Goal: Information Seeking & Learning: Learn about a topic

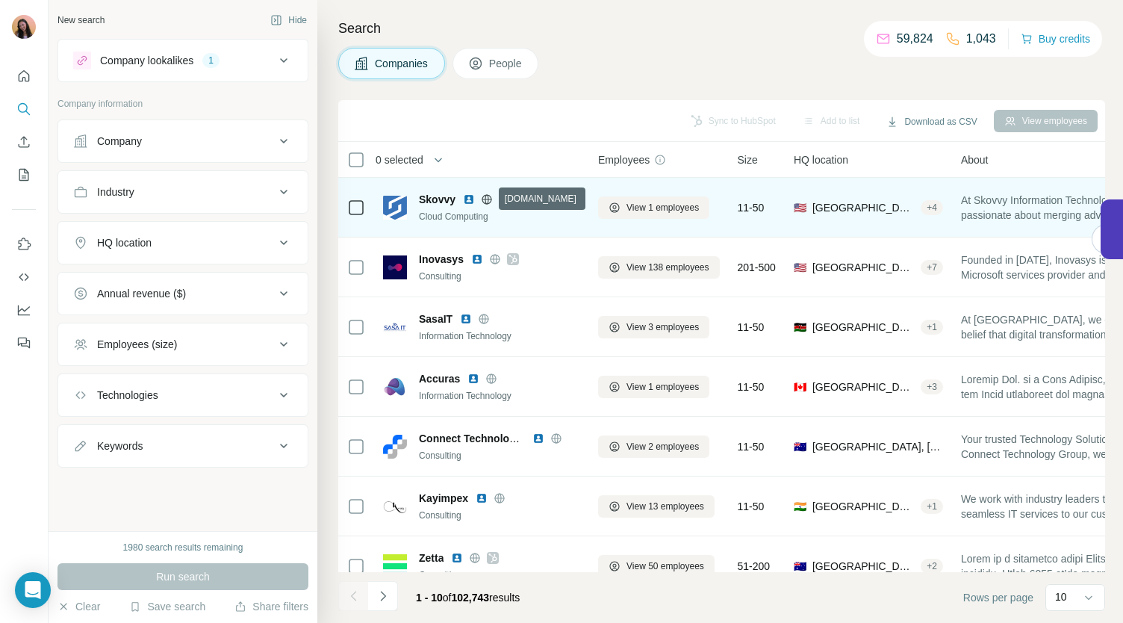
click at [488, 195] on icon at bounding box center [487, 199] width 12 height 12
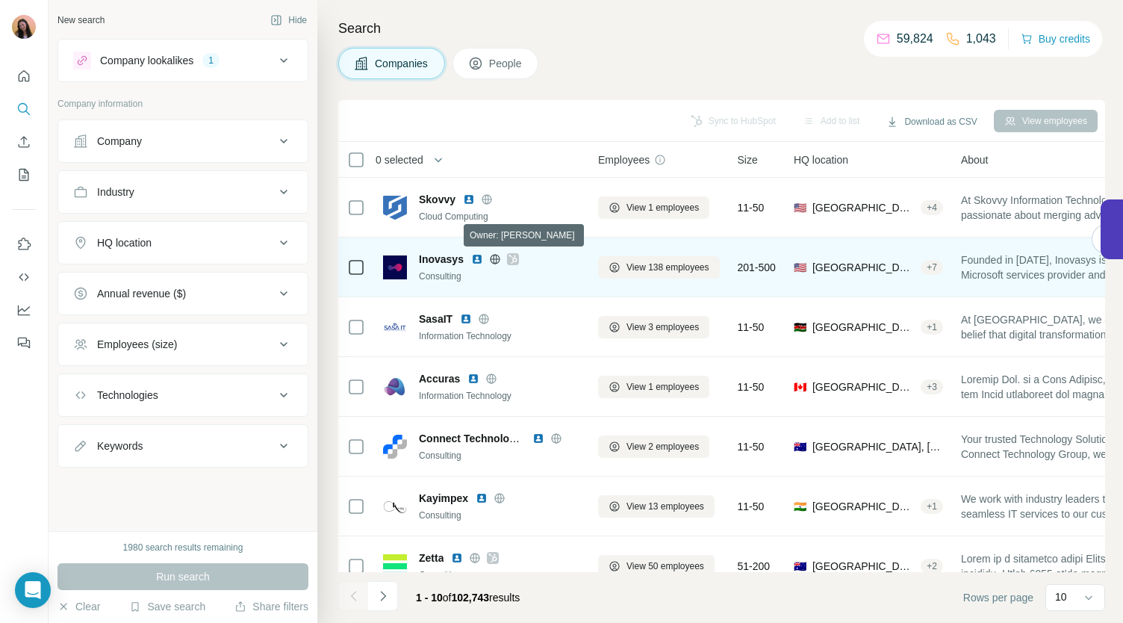
click at [514, 255] on icon at bounding box center [513, 259] width 8 height 9
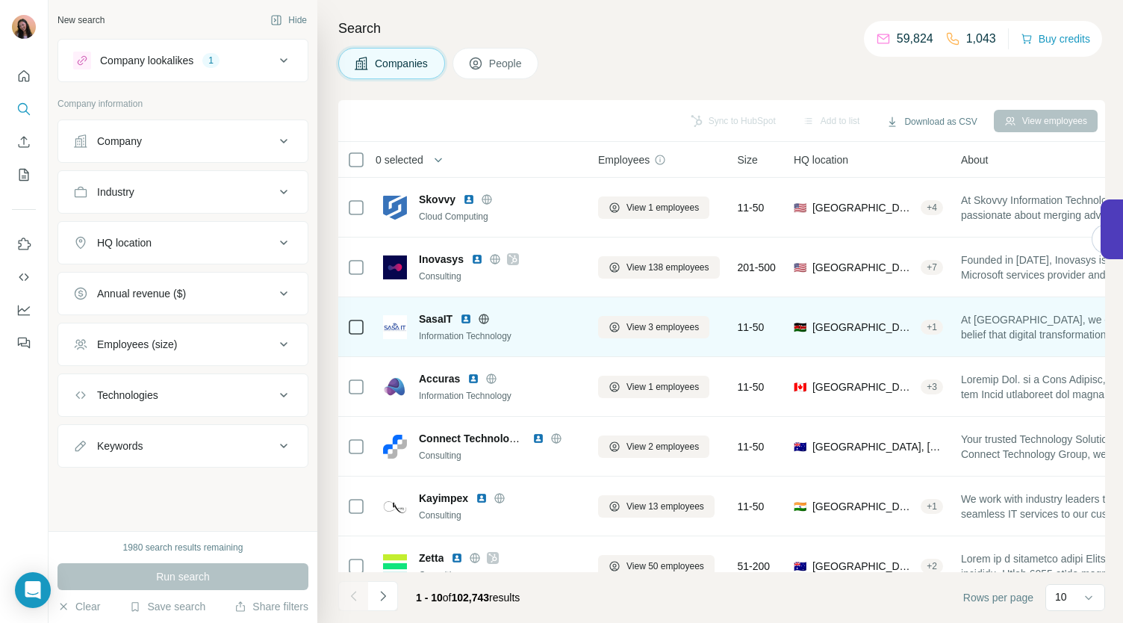
click at [482, 317] on icon at bounding box center [484, 319] width 4 height 10
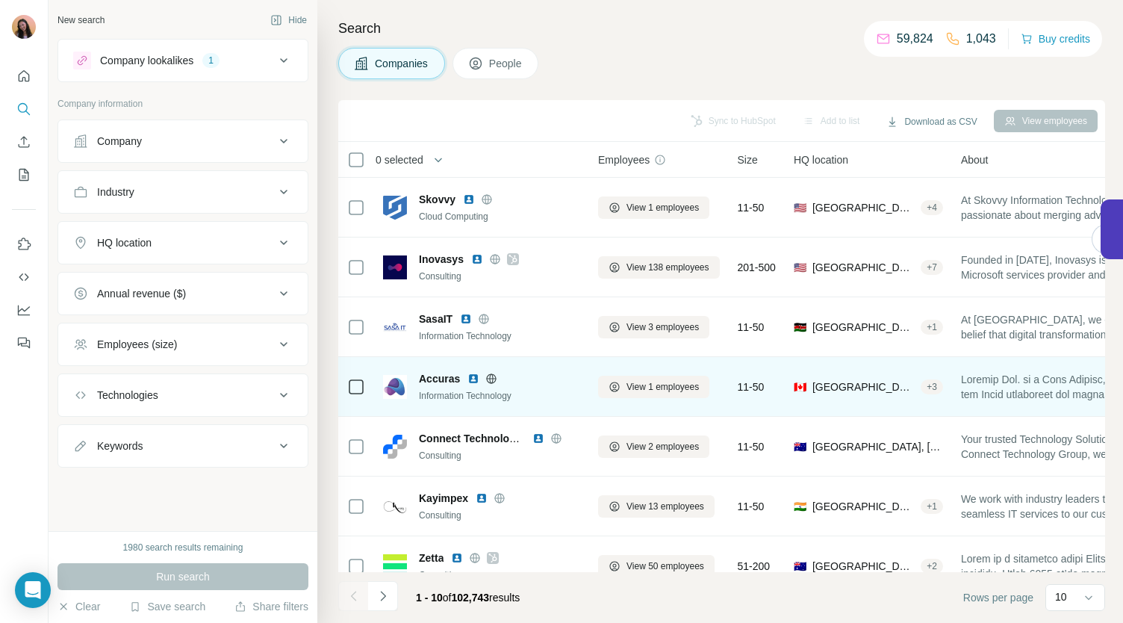
click at [493, 377] on icon at bounding box center [492, 378] width 4 height 10
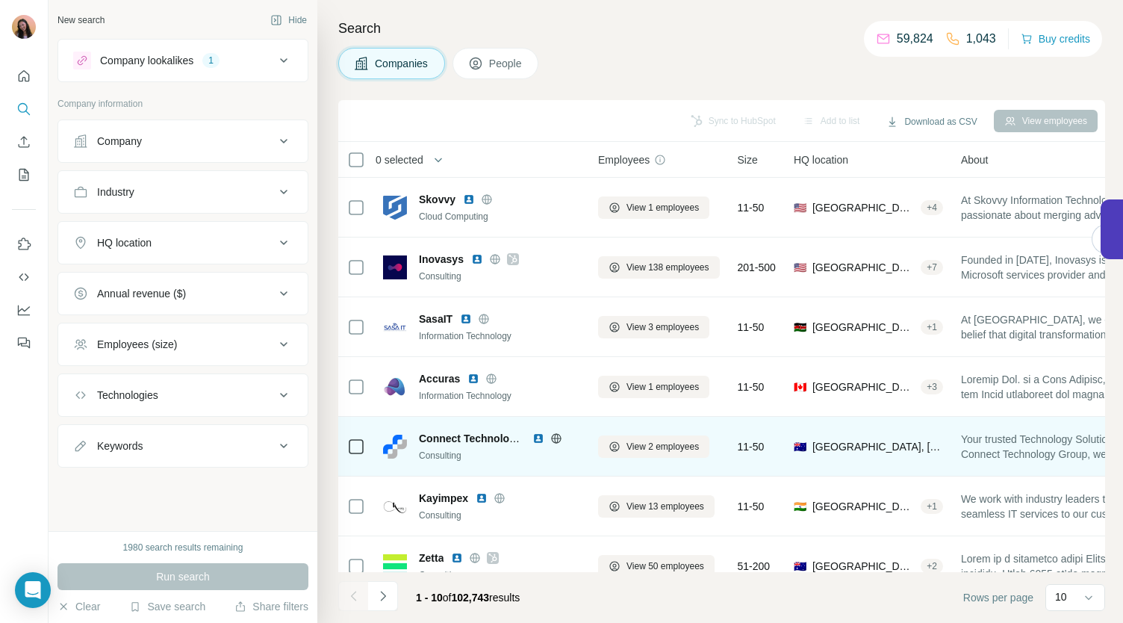
click at [554, 435] on icon at bounding box center [556, 438] width 4 height 10
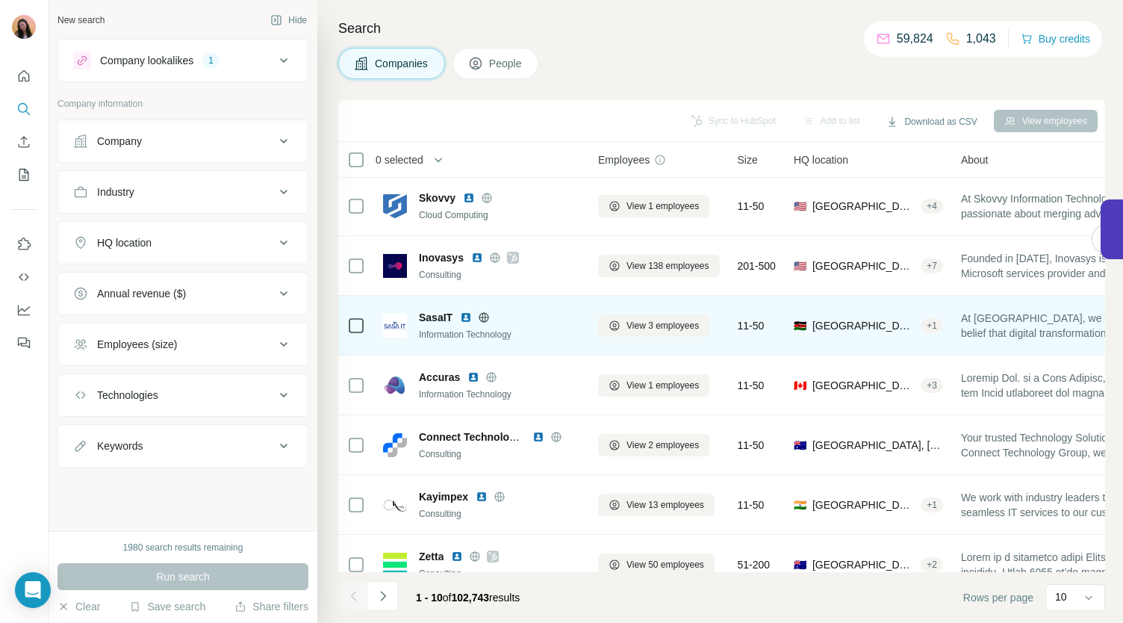
click at [393, 323] on img at bounding box center [395, 326] width 24 height 24
click at [463, 319] on img at bounding box center [466, 317] width 12 height 12
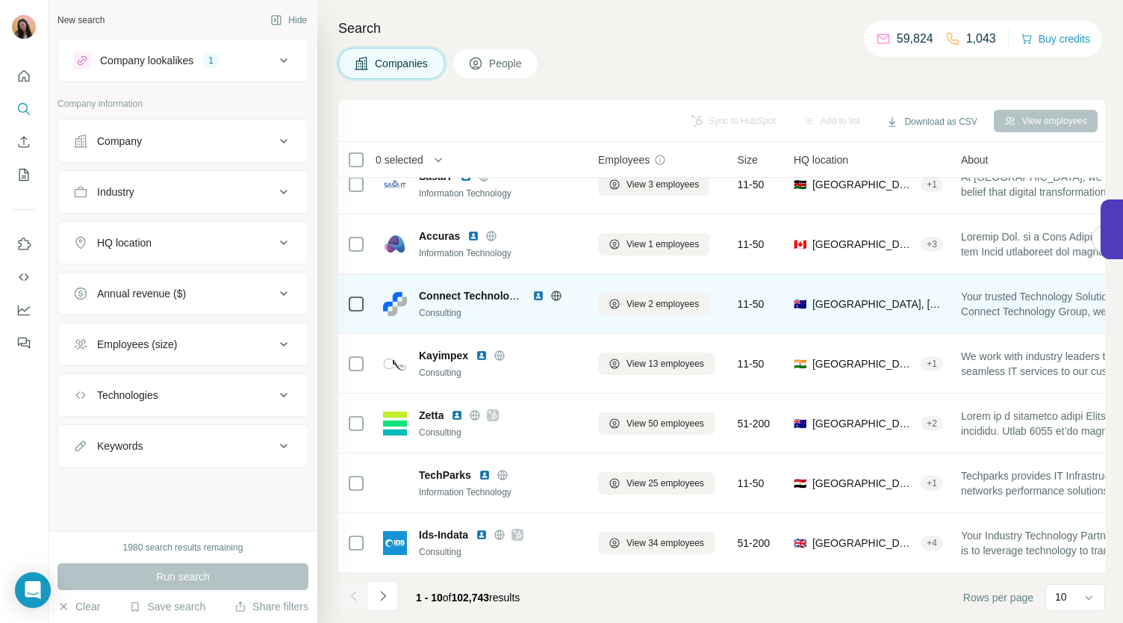
scroll to position [210, 0]
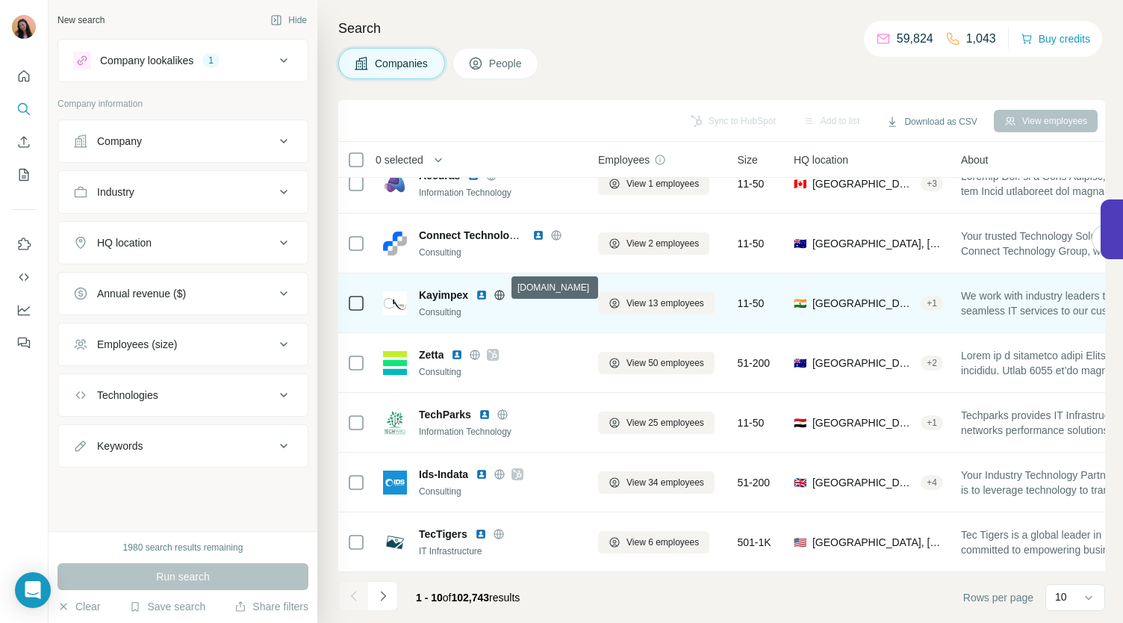
click at [500, 289] on icon at bounding box center [500, 295] width 12 height 12
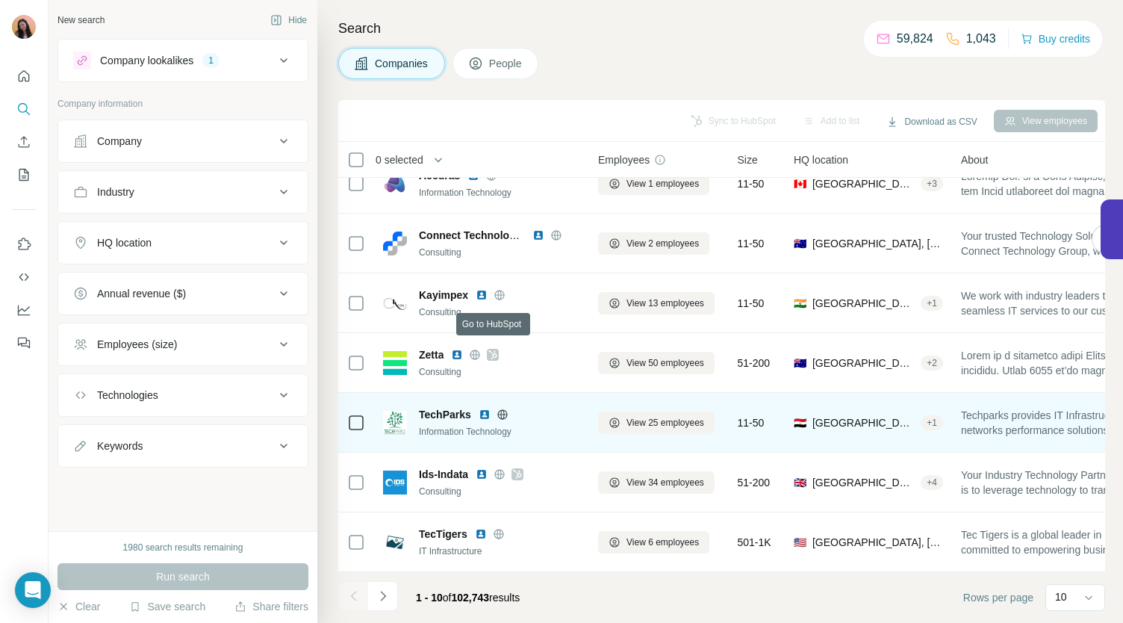
click at [506, 414] on icon at bounding box center [502, 414] width 10 height 1
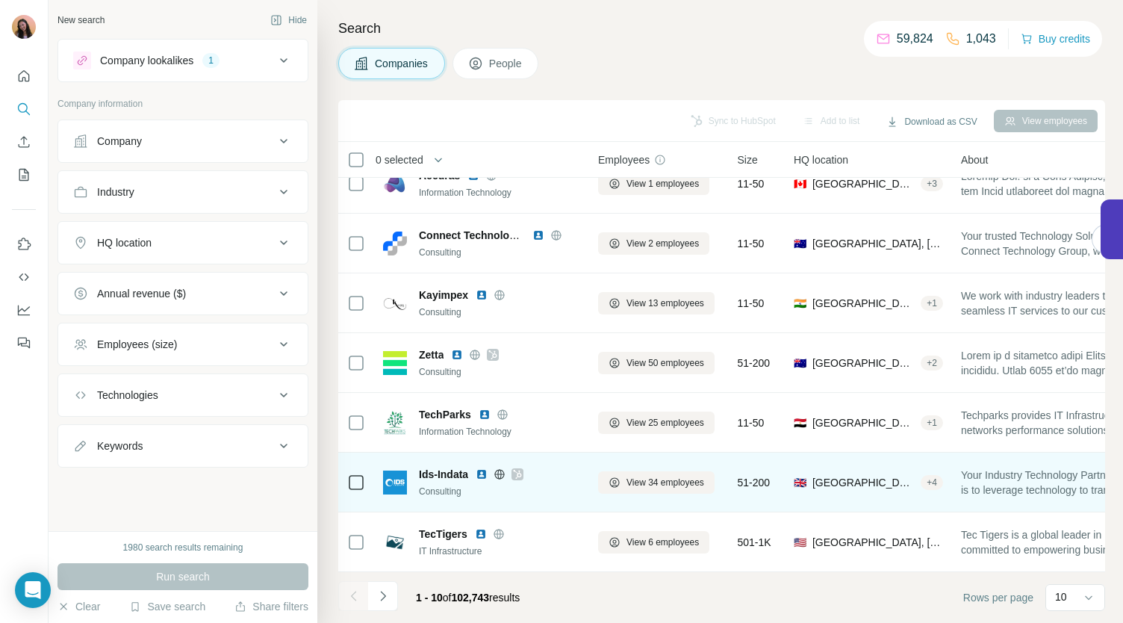
click at [517, 470] on icon at bounding box center [518, 474] width 8 height 9
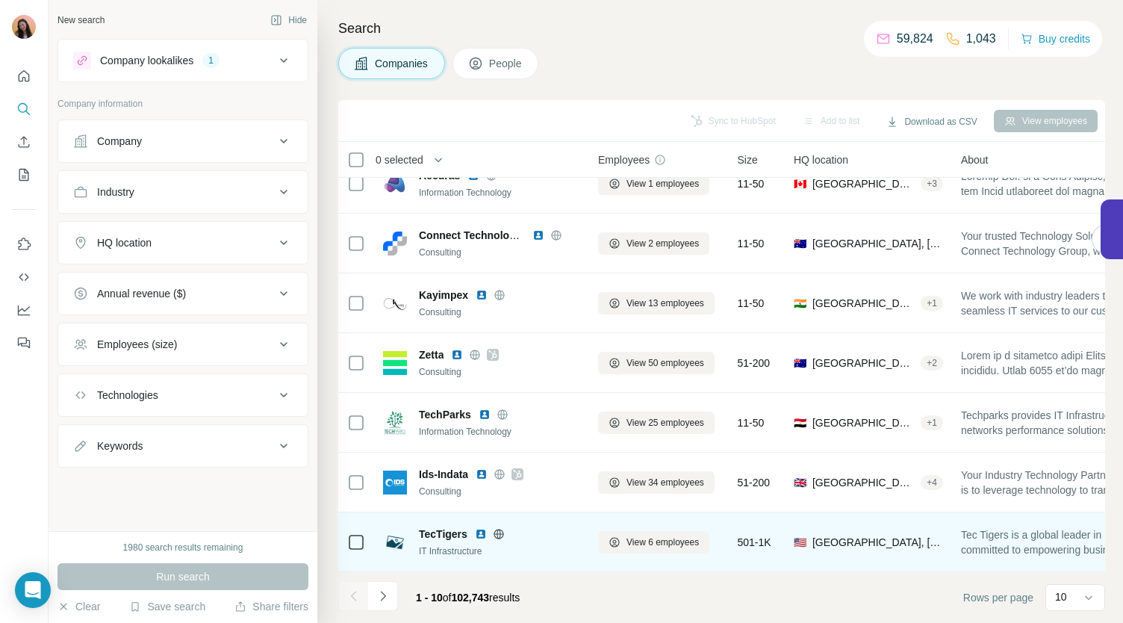
click at [501, 528] on icon at bounding box center [499, 534] width 12 height 12
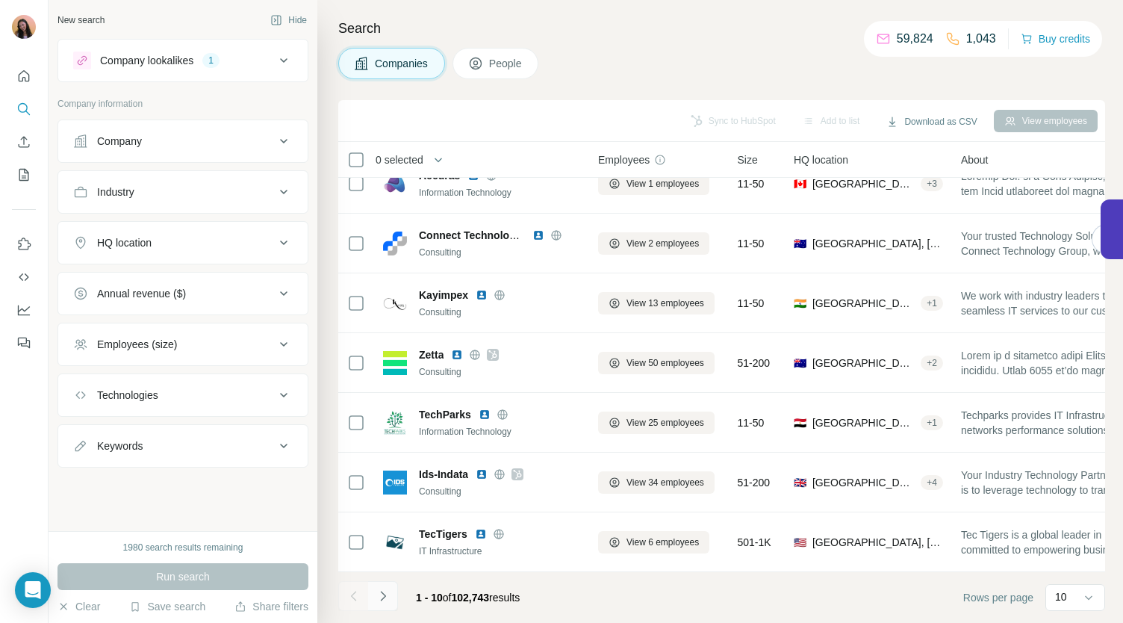
click at [388, 592] on icon "Navigate to next page" at bounding box center [383, 596] width 15 height 15
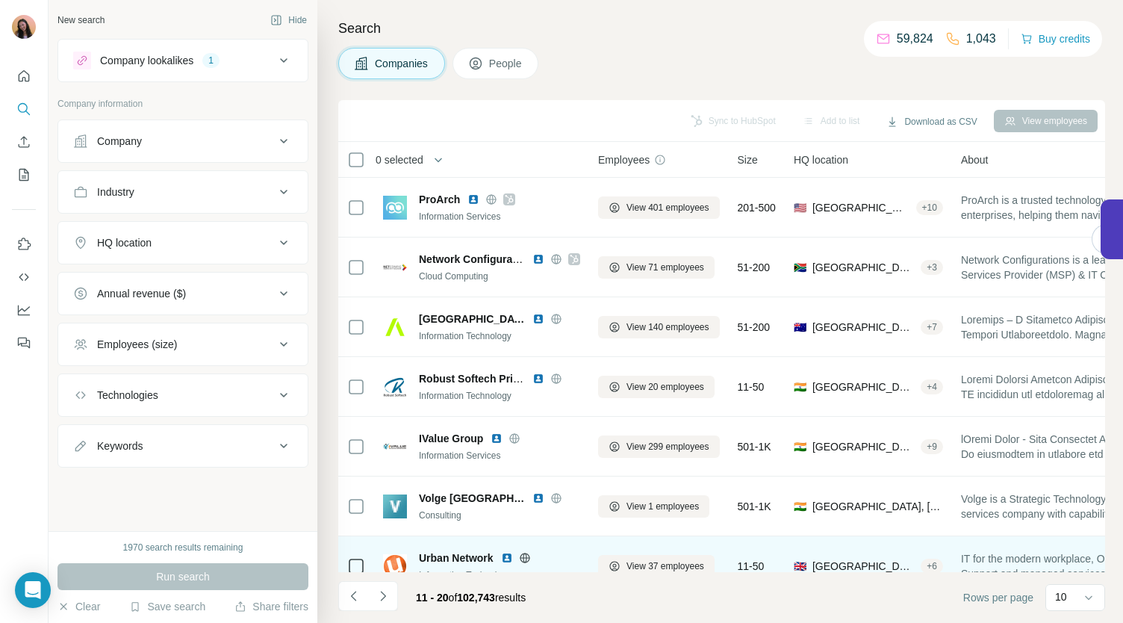
scroll to position [0, 0]
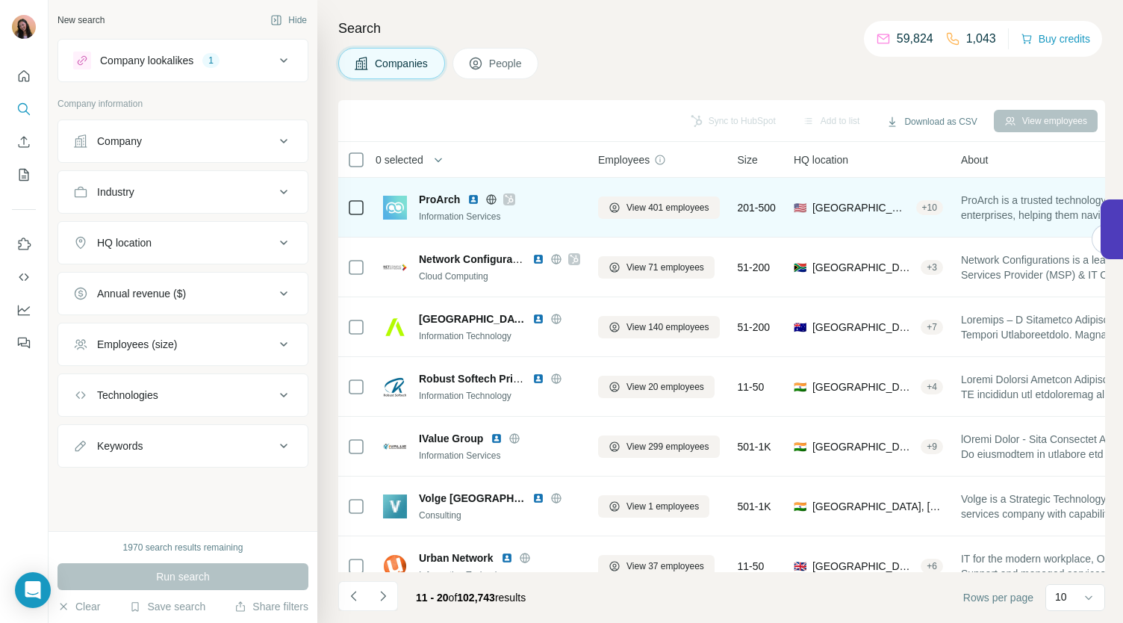
click at [509, 193] on icon at bounding box center [509, 199] width 9 height 12
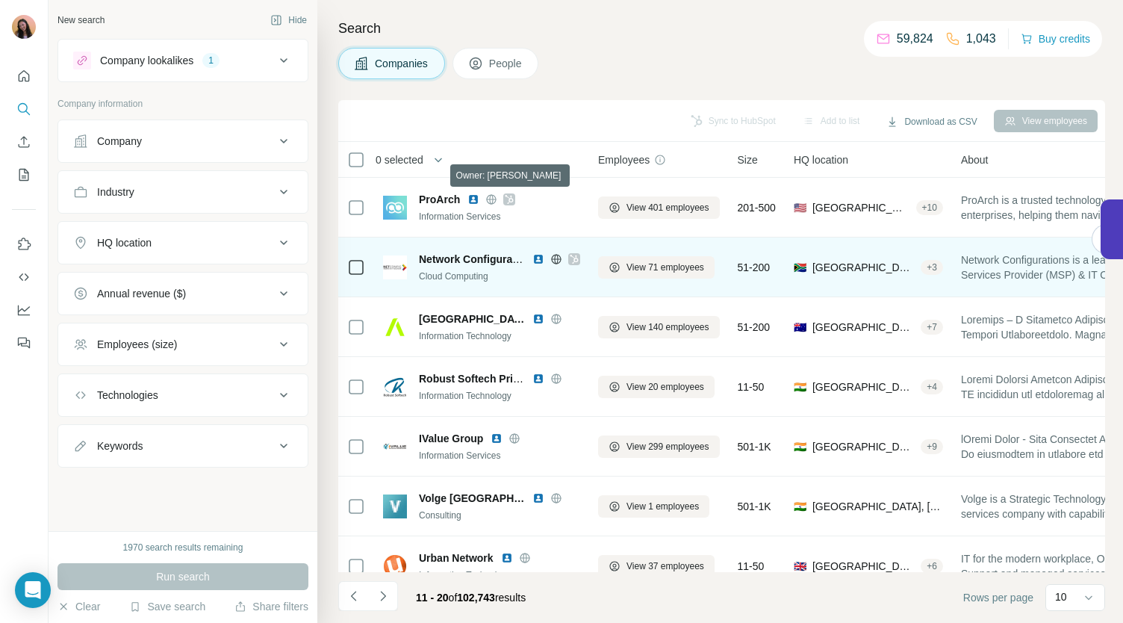
click at [572, 258] on icon at bounding box center [574, 259] width 9 height 12
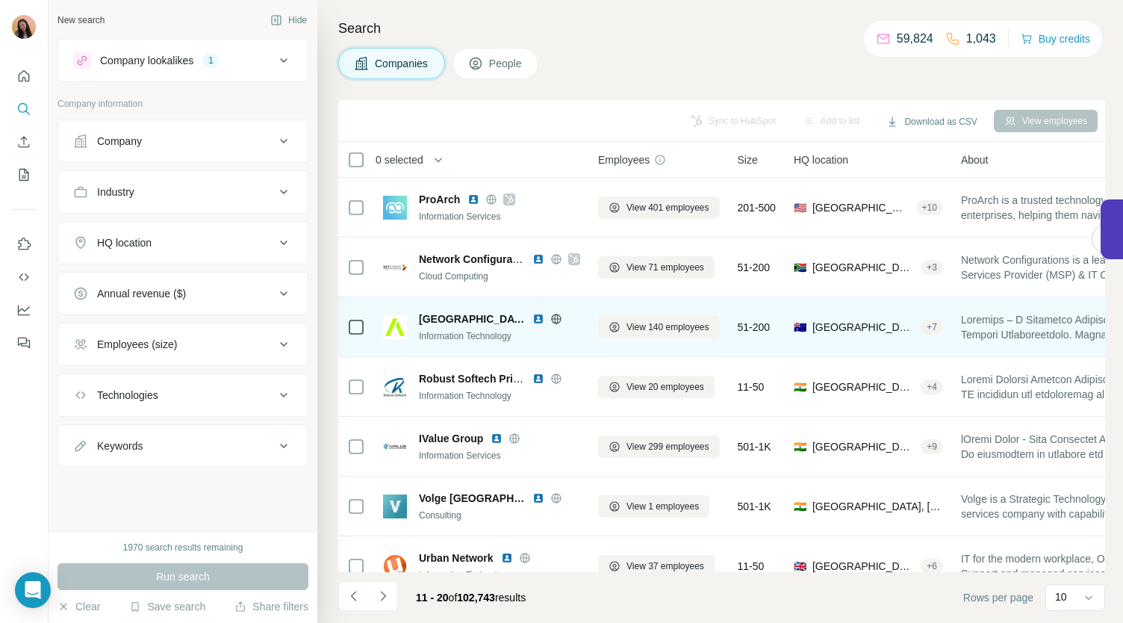
click at [550, 317] on icon at bounding box center [556, 319] width 12 height 12
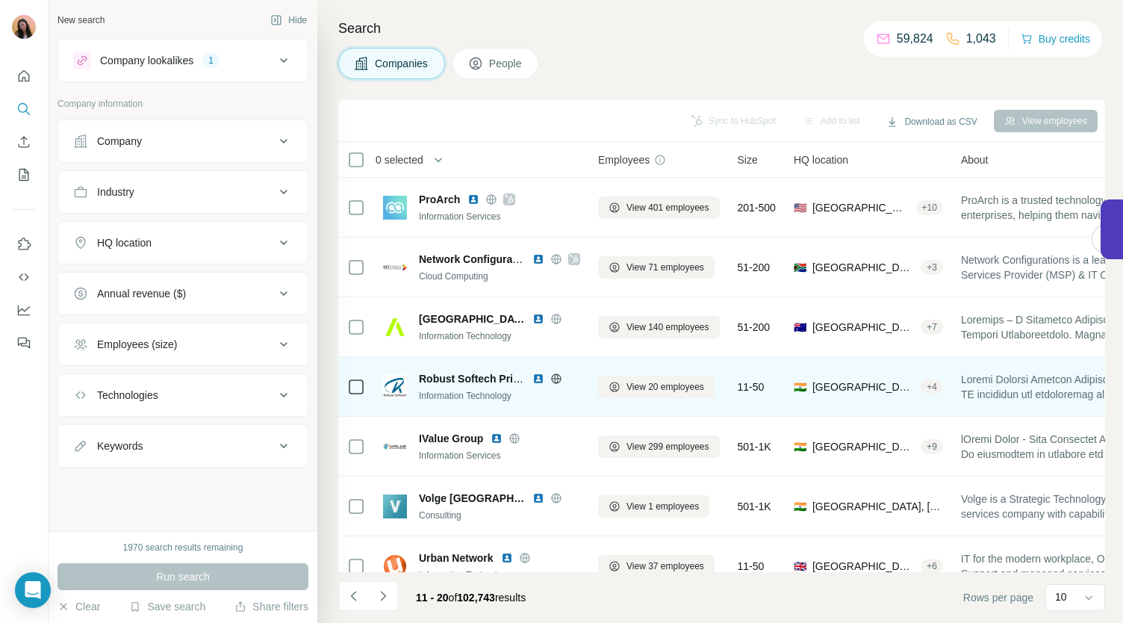
click at [553, 379] on icon at bounding box center [556, 379] width 12 height 12
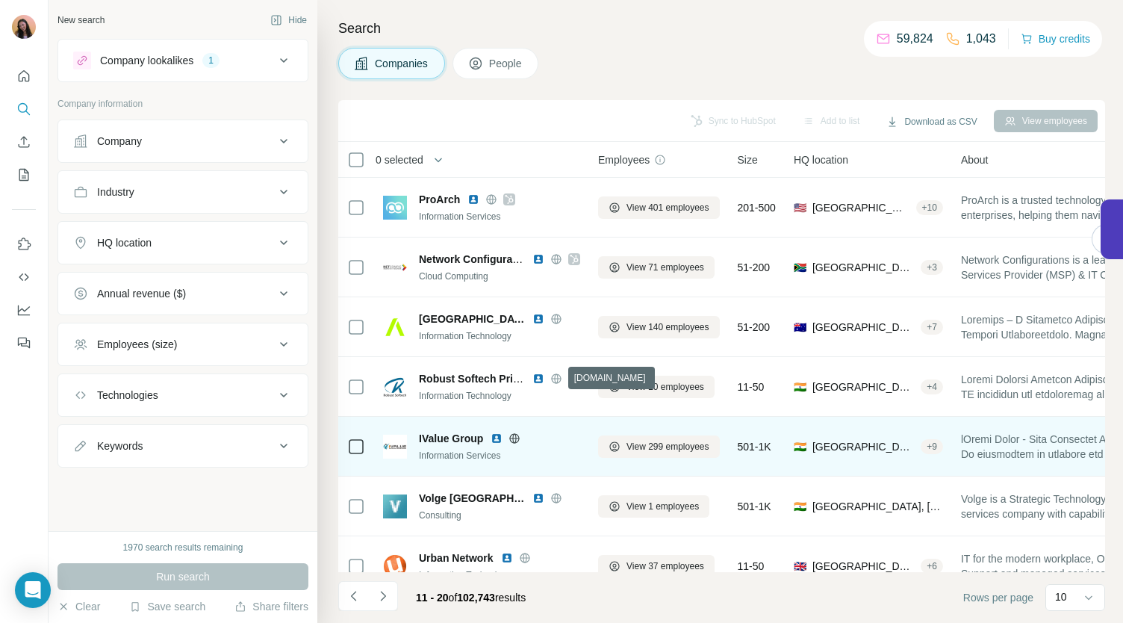
click at [514, 435] on icon at bounding box center [515, 438] width 12 height 12
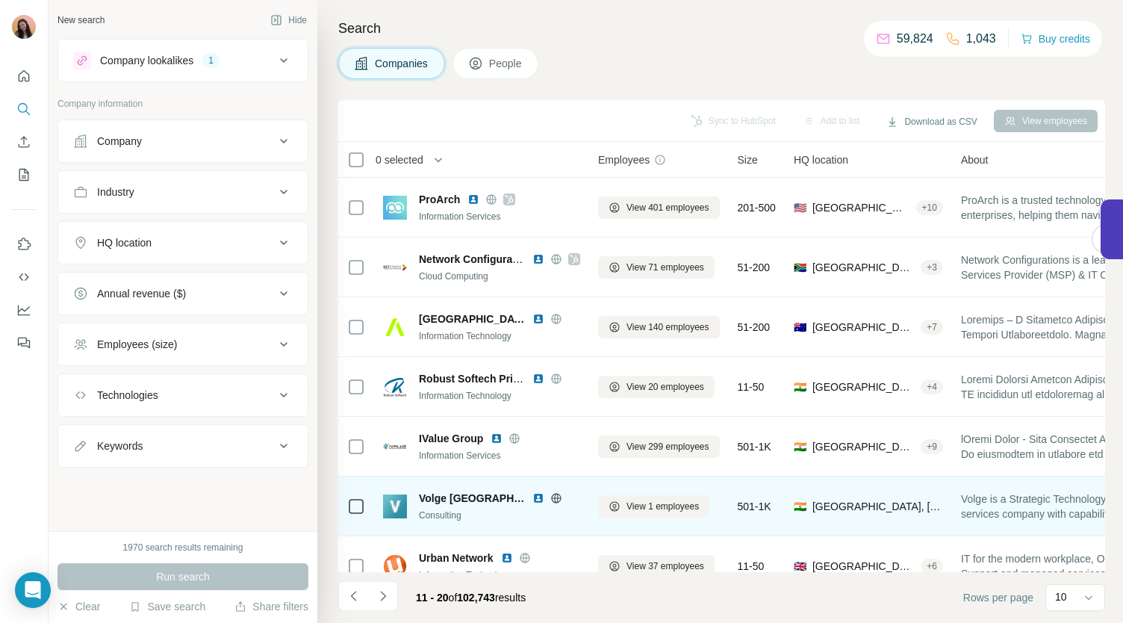
click at [550, 497] on icon at bounding box center [556, 498] width 12 height 12
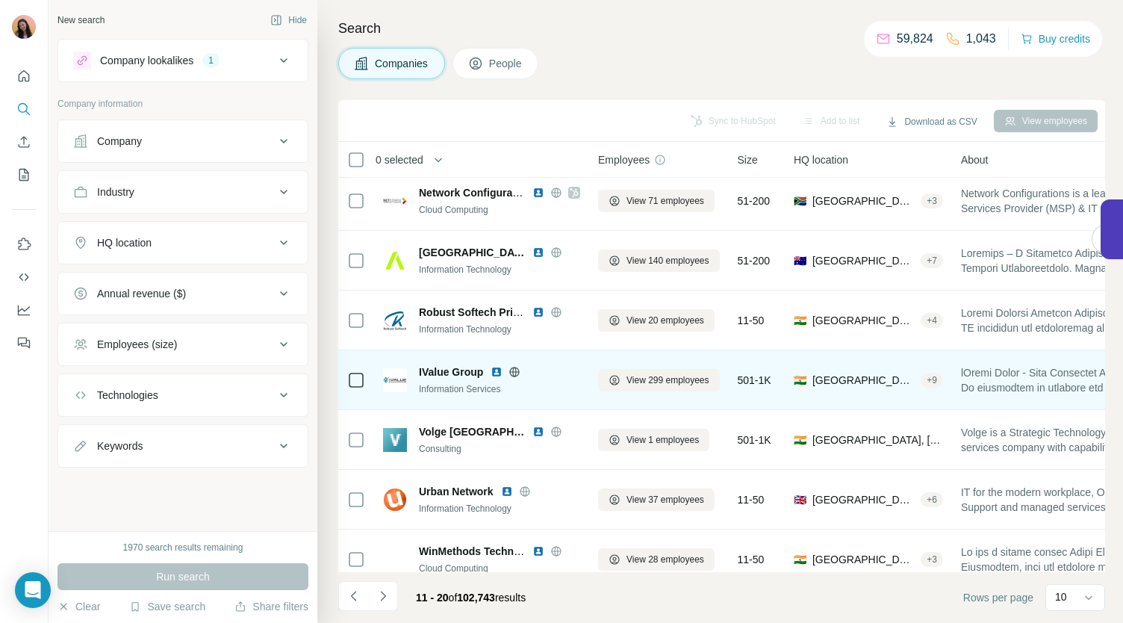
scroll to position [67, 0]
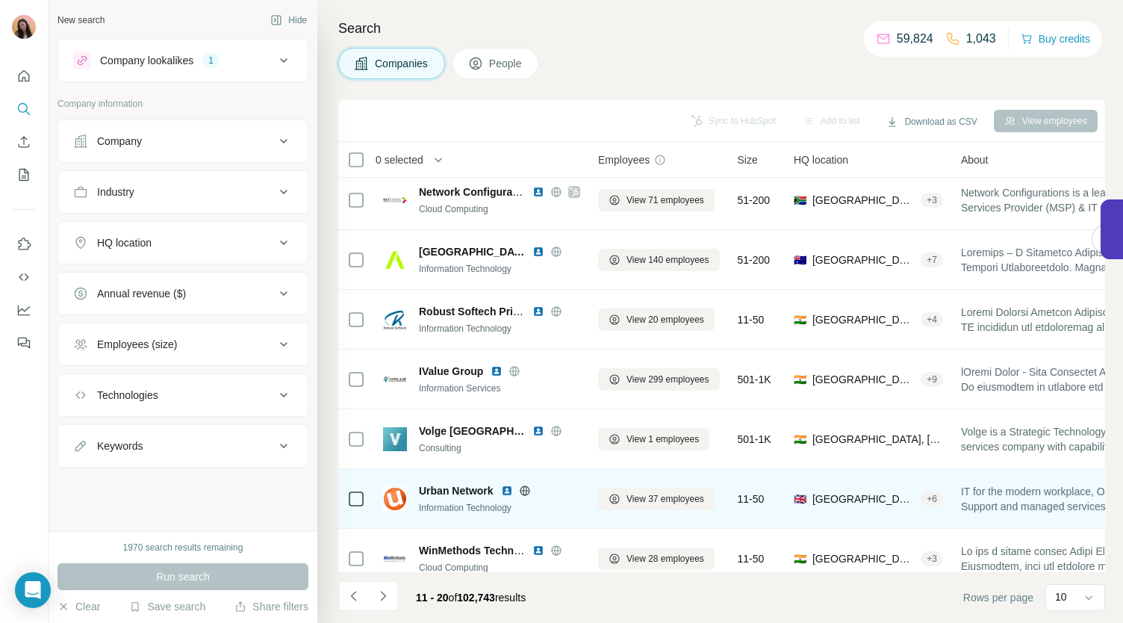
click at [524, 490] on icon at bounding box center [525, 490] width 10 height 1
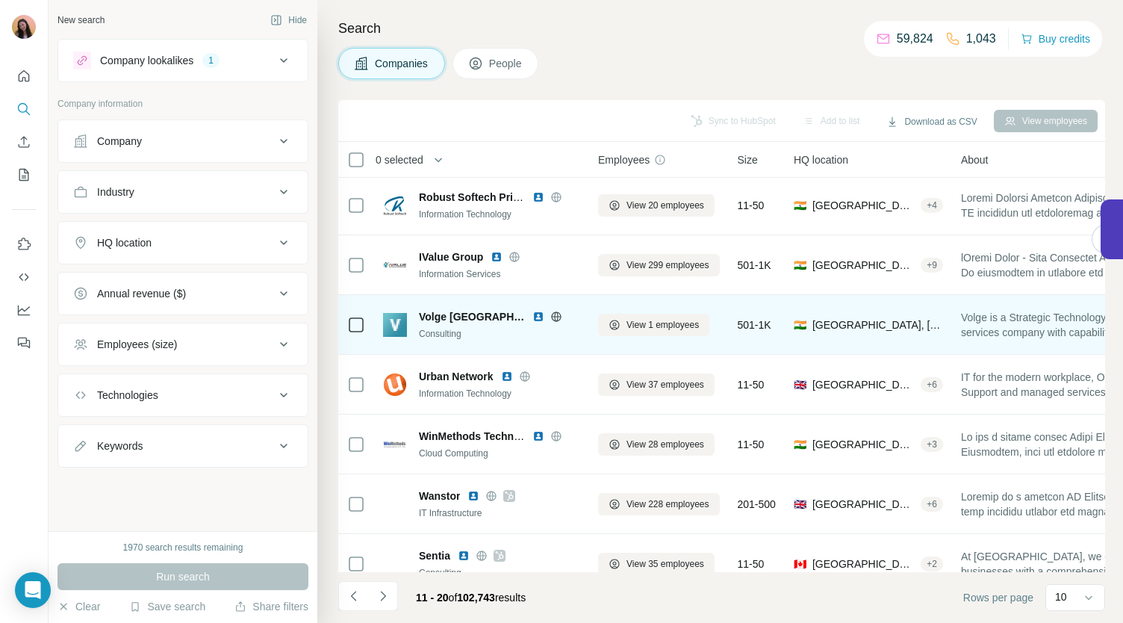
scroll to position [210, 0]
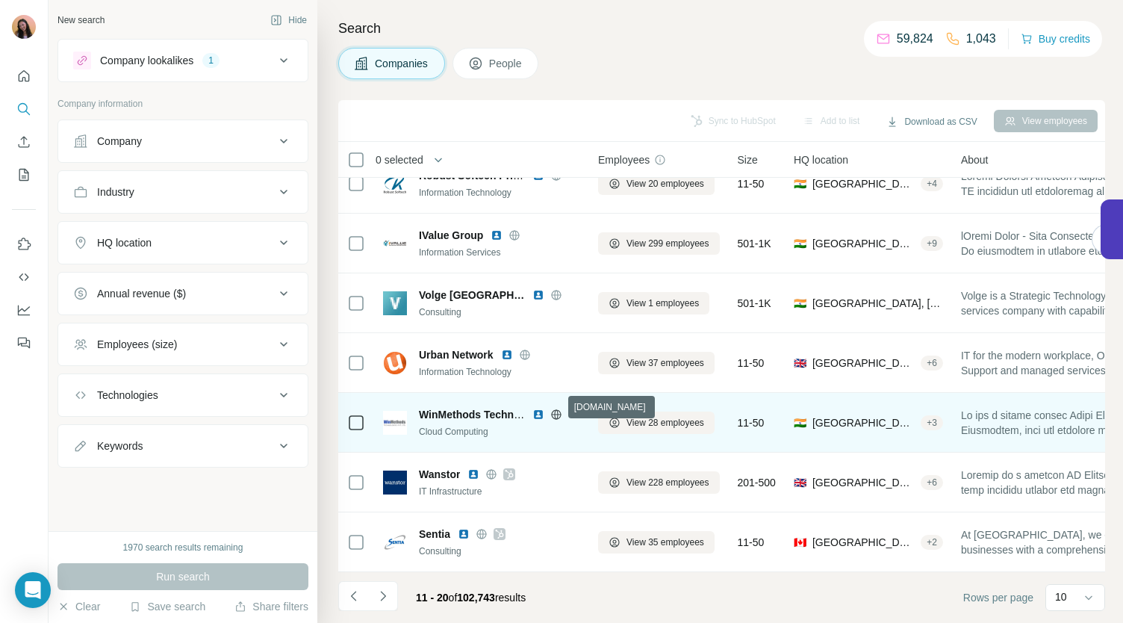
click at [555, 414] on icon at bounding box center [556, 414] width 10 height 1
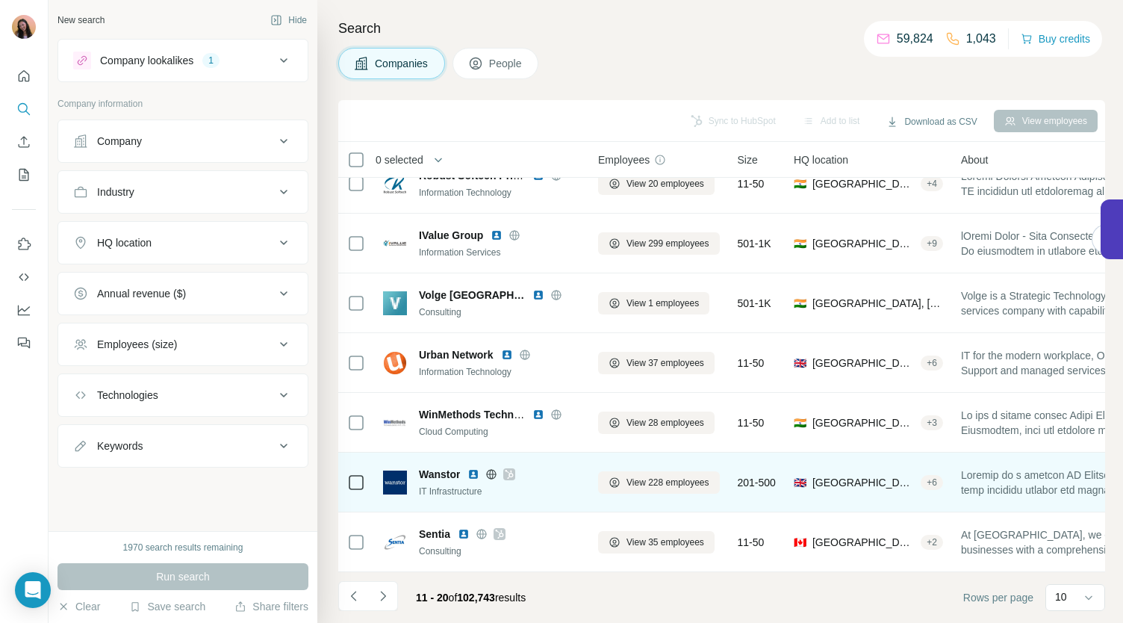
click at [509, 468] on icon at bounding box center [509, 474] width 9 height 12
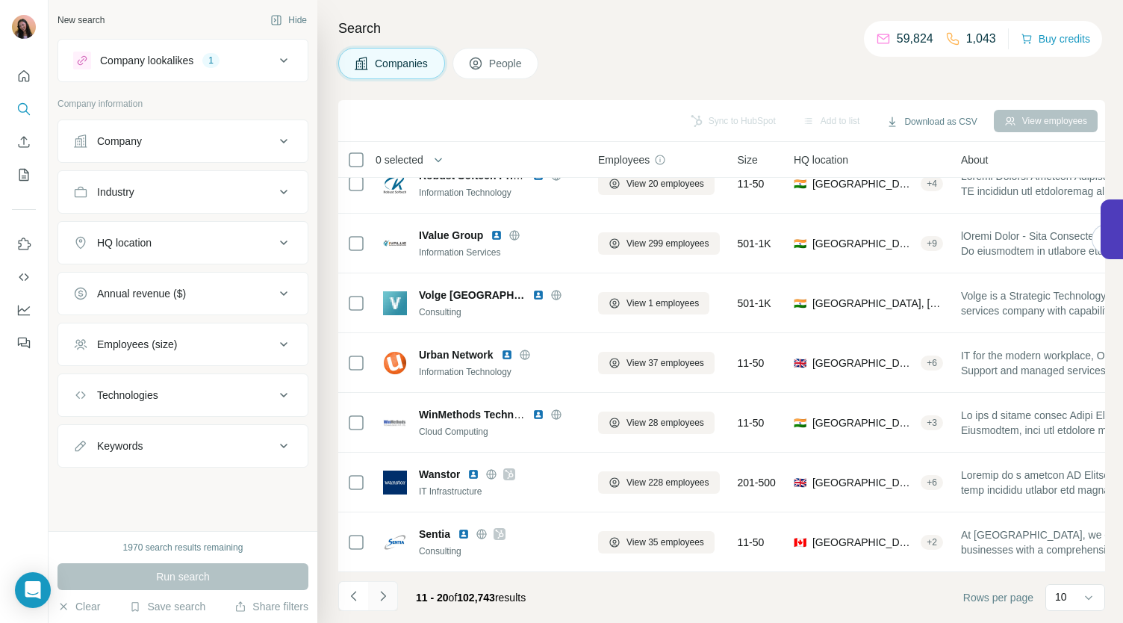
click at [381, 600] on icon "Navigate to next page" at bounding box center [382, 596] width 5 height 10
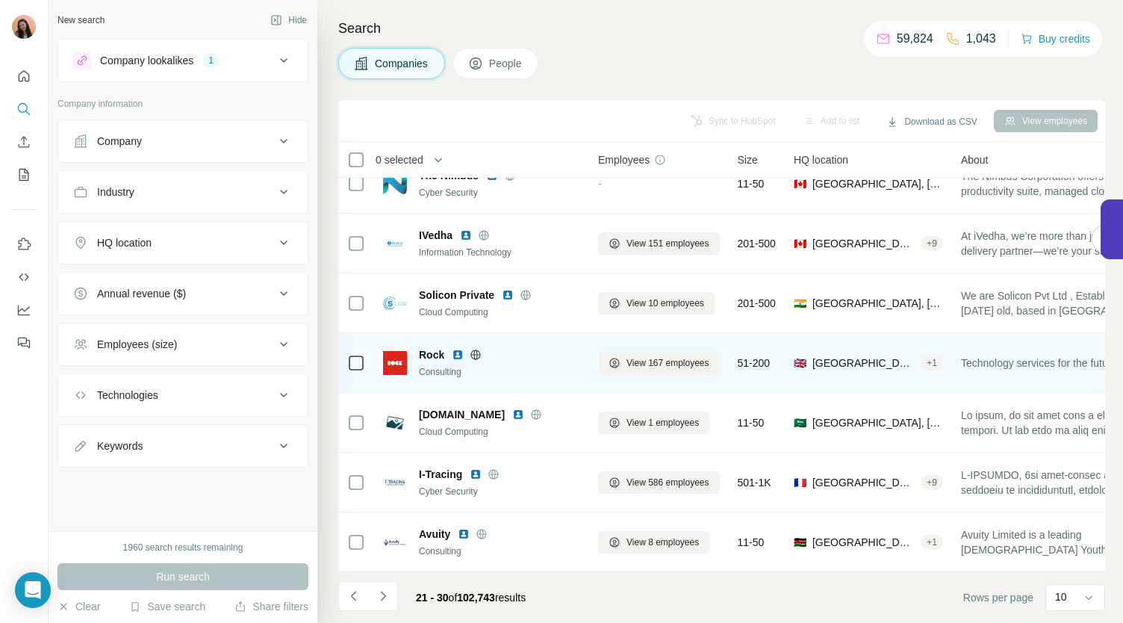
scroll to position [0, 0]
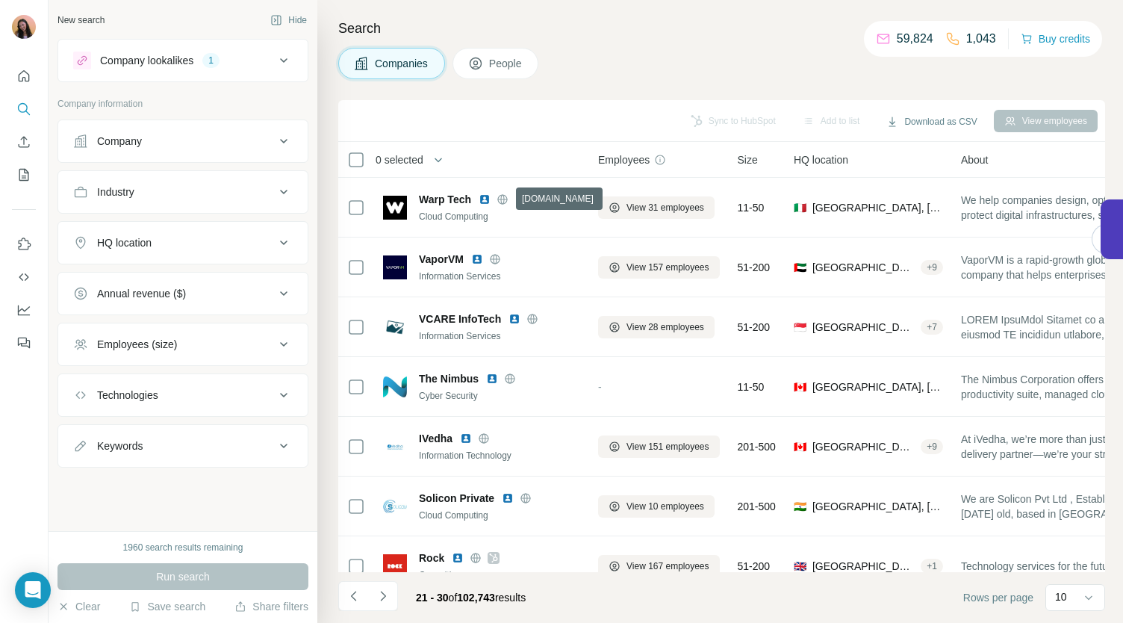
drag, startPoint x: 500, startPoint y: 201, endPoint x: 538, endPoint y: 135, distance: 76.0
click at [538, 135] on div "Sync to HubSpot Add to list Download as CSV View employees" at bounding box center [721, 121] width 767 height 42
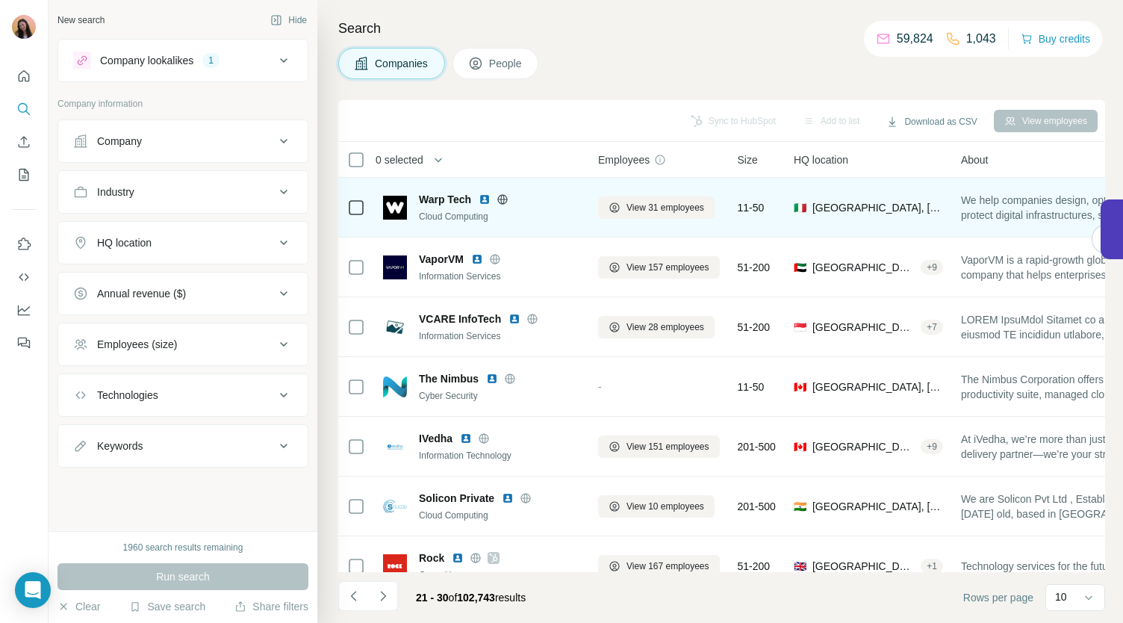
click at [503, 194] on icon at bounding box center [502, 199] width 10 height 10
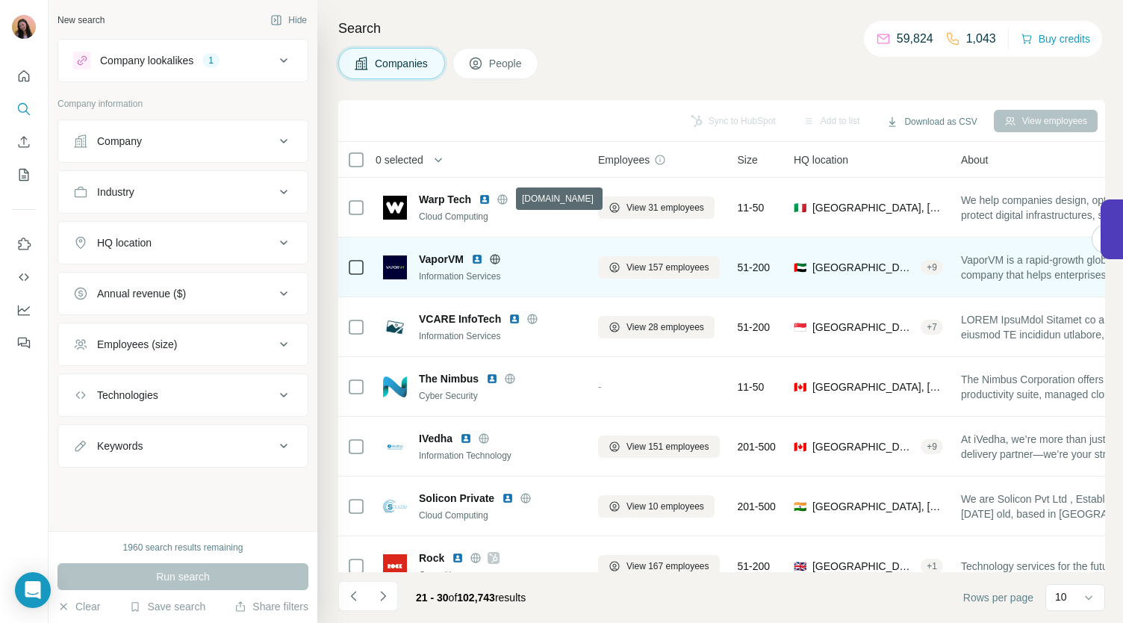
click at [497, 255] on icon at bounding box center [495, 259] width 4 height 10
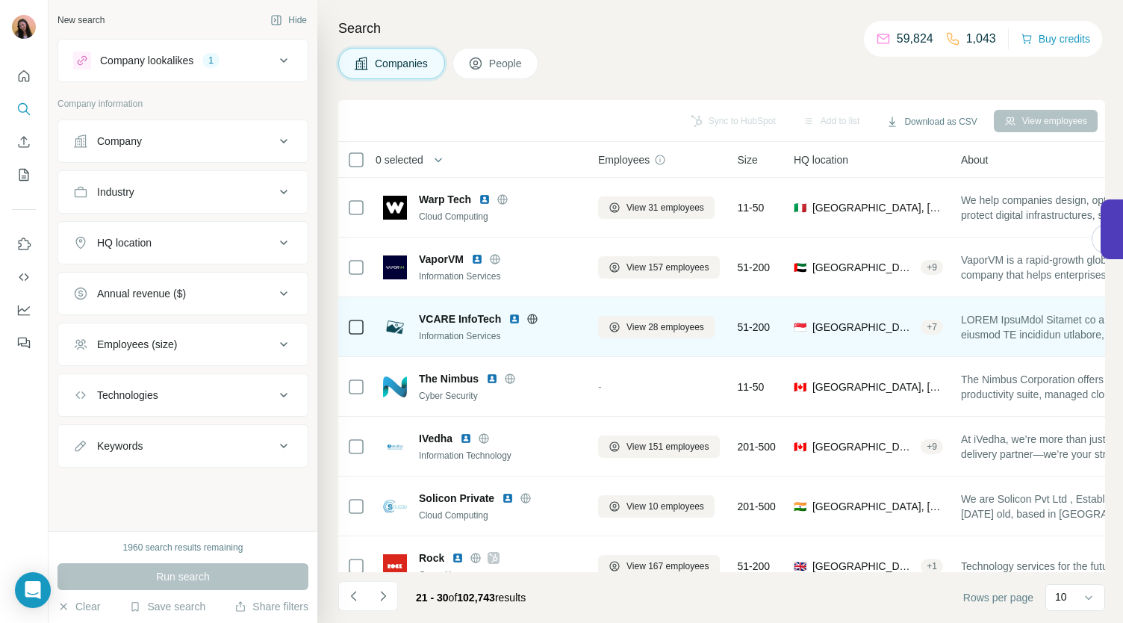
click at [530, 314] on icon at bounding box center [533, 319] width 12 height 12
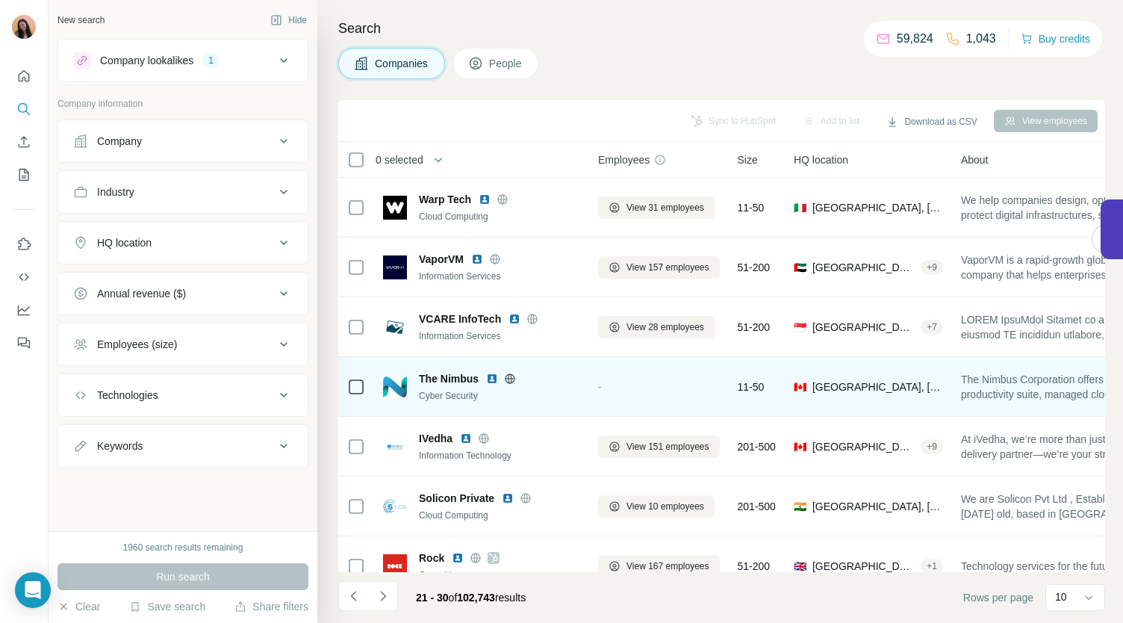
click at [512, 373] on icon at bounding box center [511, 378] width 10 height 10
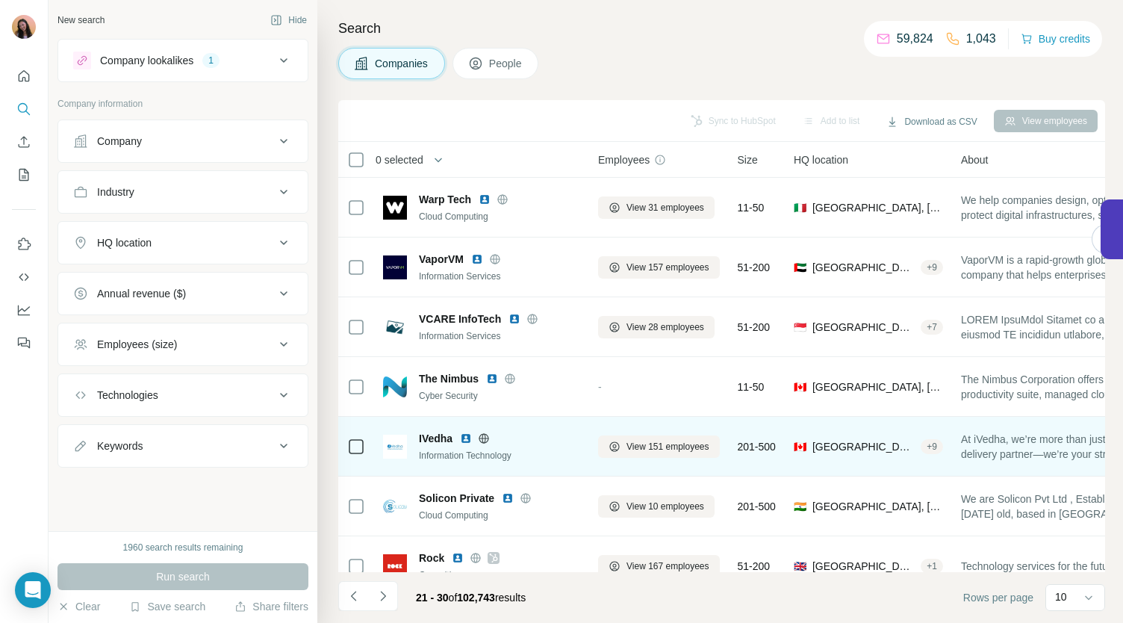
click at [488, 438] on icon at bounding box center [484, 438] width 10 height 1
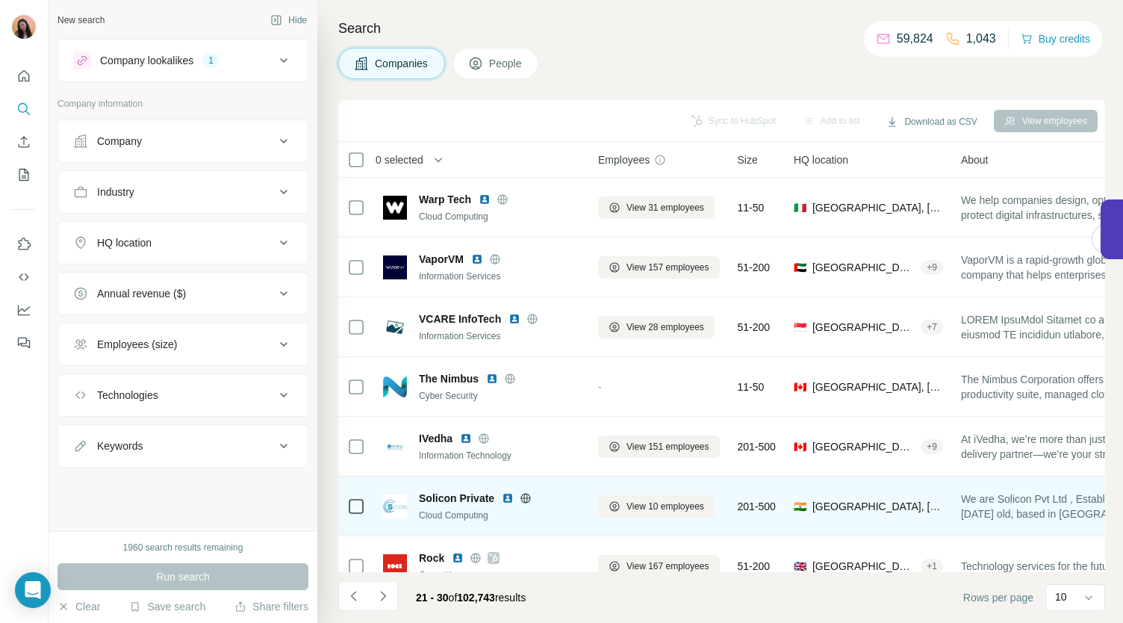
click at [527, 498] on icon at bounding box center [526, 498] width 4 height 10
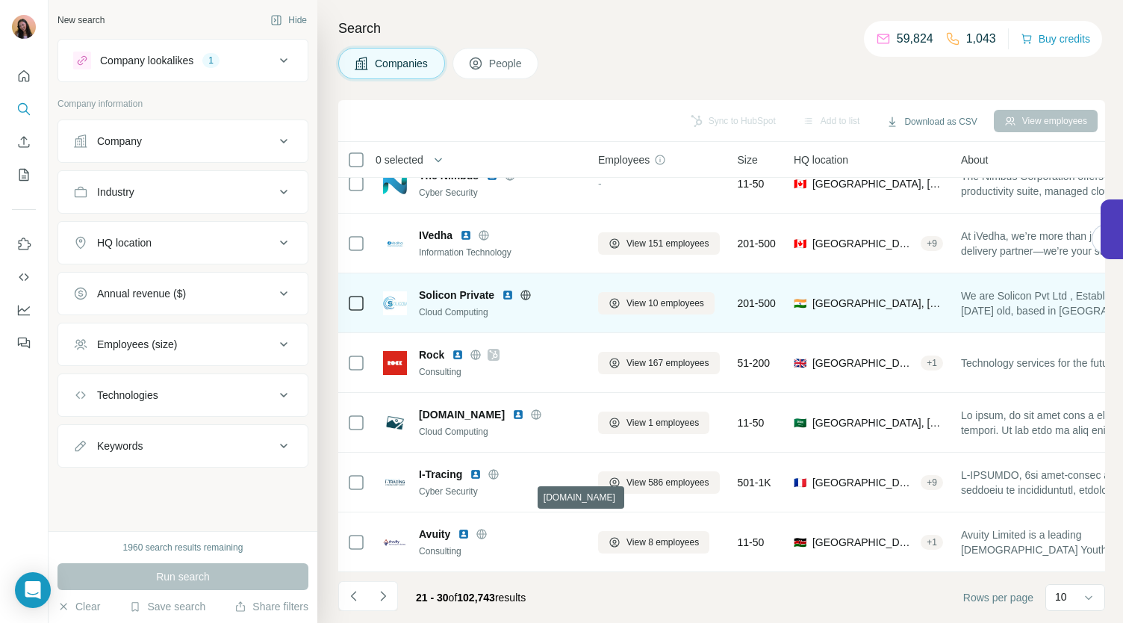
scroll to position [210, 0]
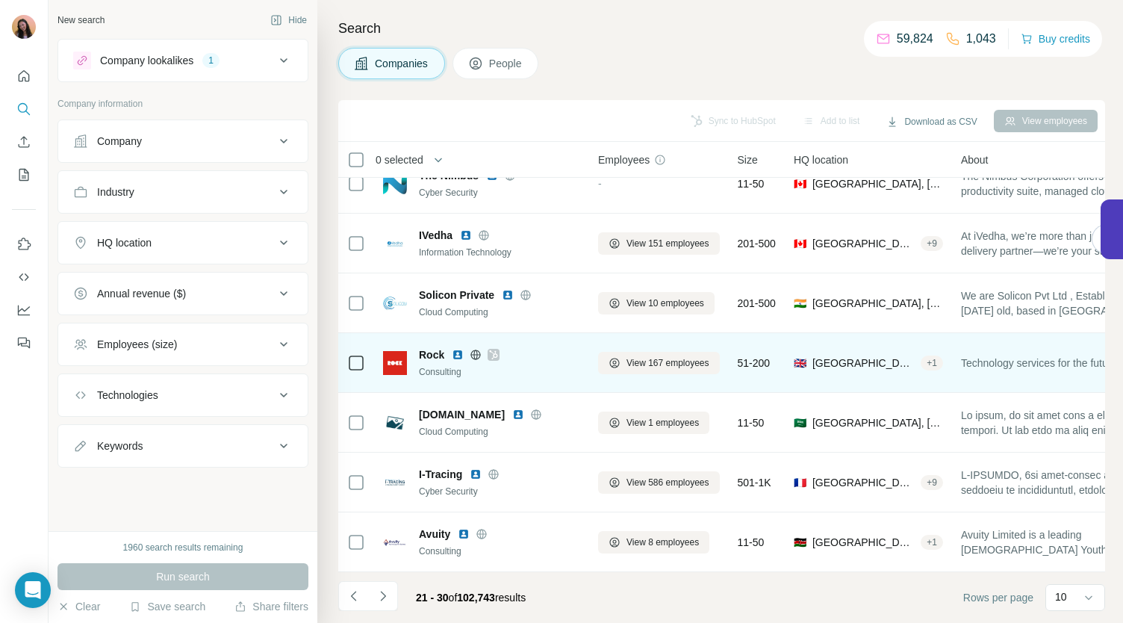
click at [490, 349] on icon at bounding box center [493, 355] width 9 height 12
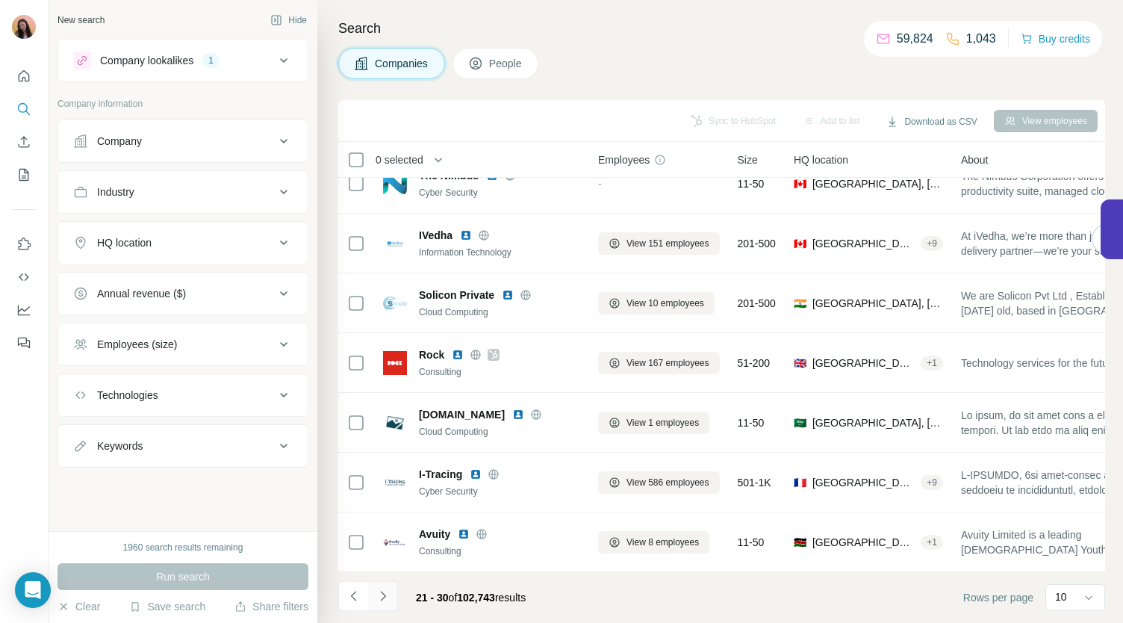
click at [385, 591] on icon "Navigate to next page" at bounding box center [383, 596] width 15 height 15
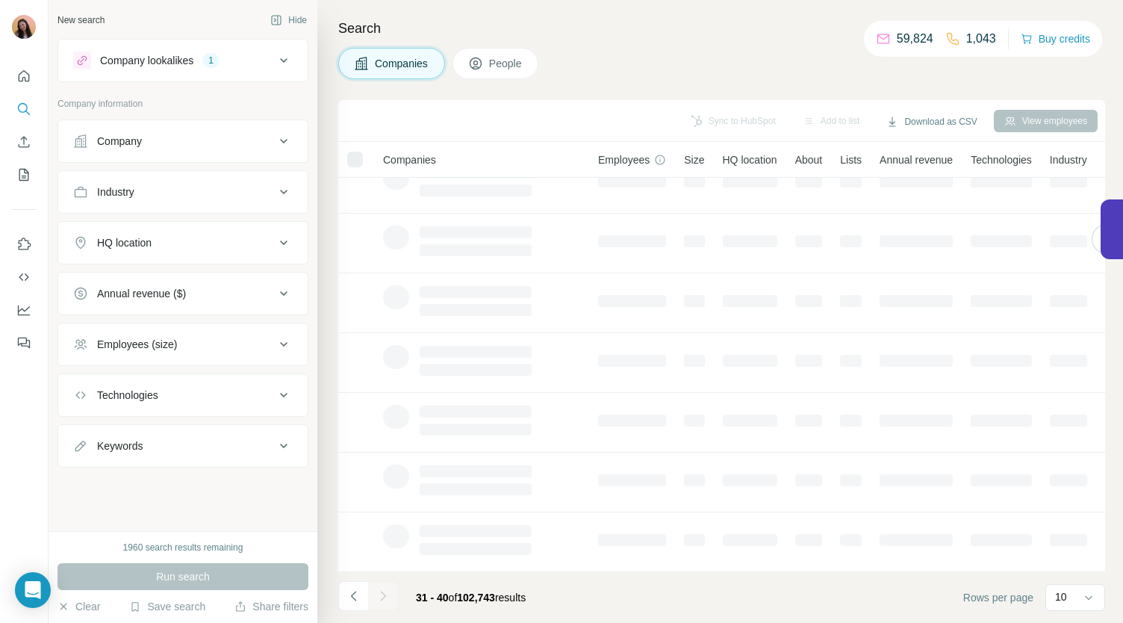
click at [254, 337] on div "Employees (size)" at bounding box center [174, 344] width 202 height 15
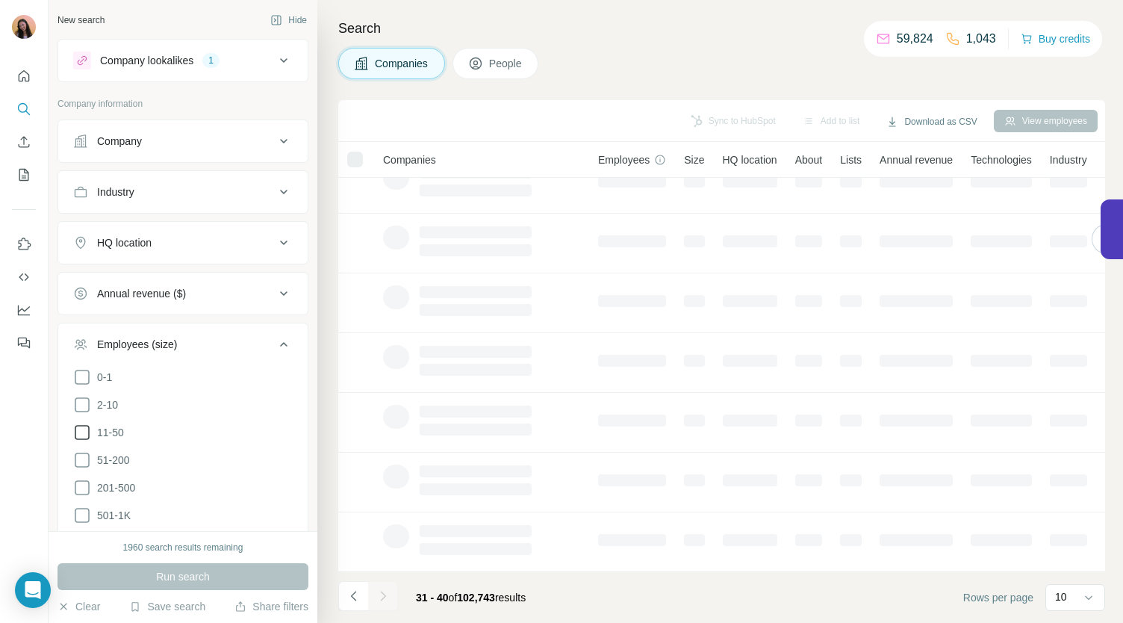
click at [85, 429] on icon at bounding box center [82, 432] width 18 height 18
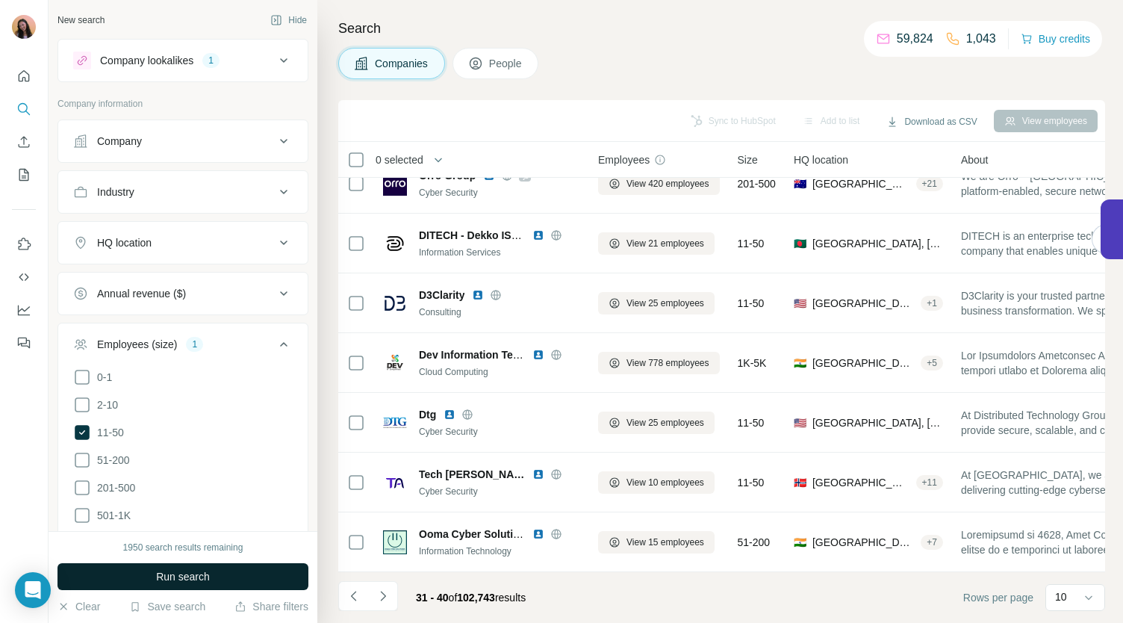
click at [209, 571] on span "Run search" at bounding box center [183, 576] width 54 height 15
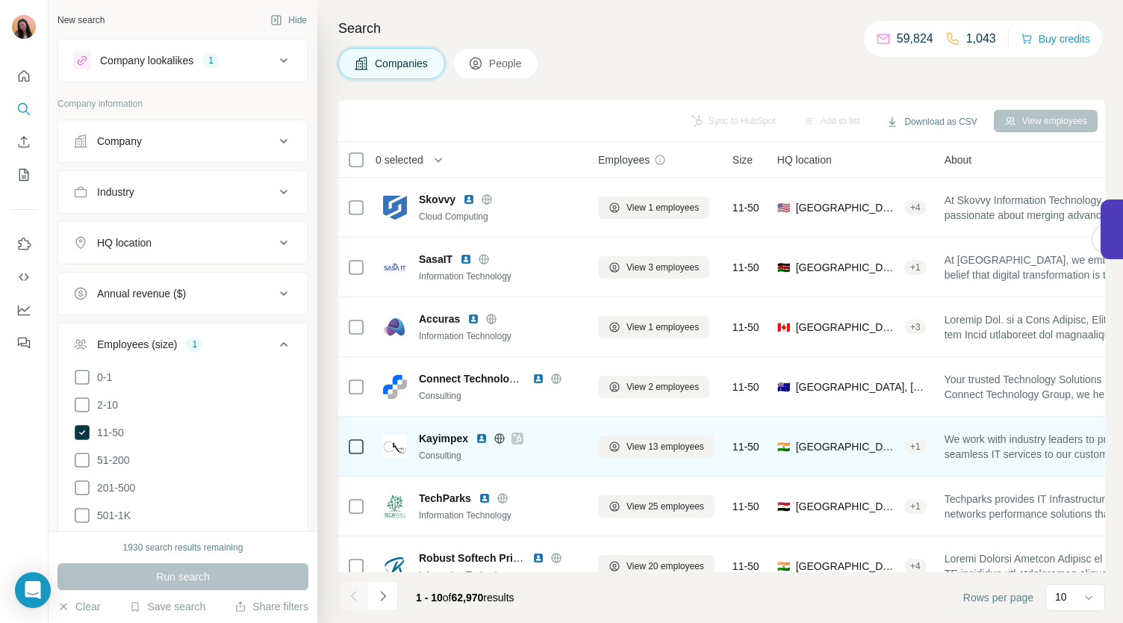
scroll to position [210, 0]
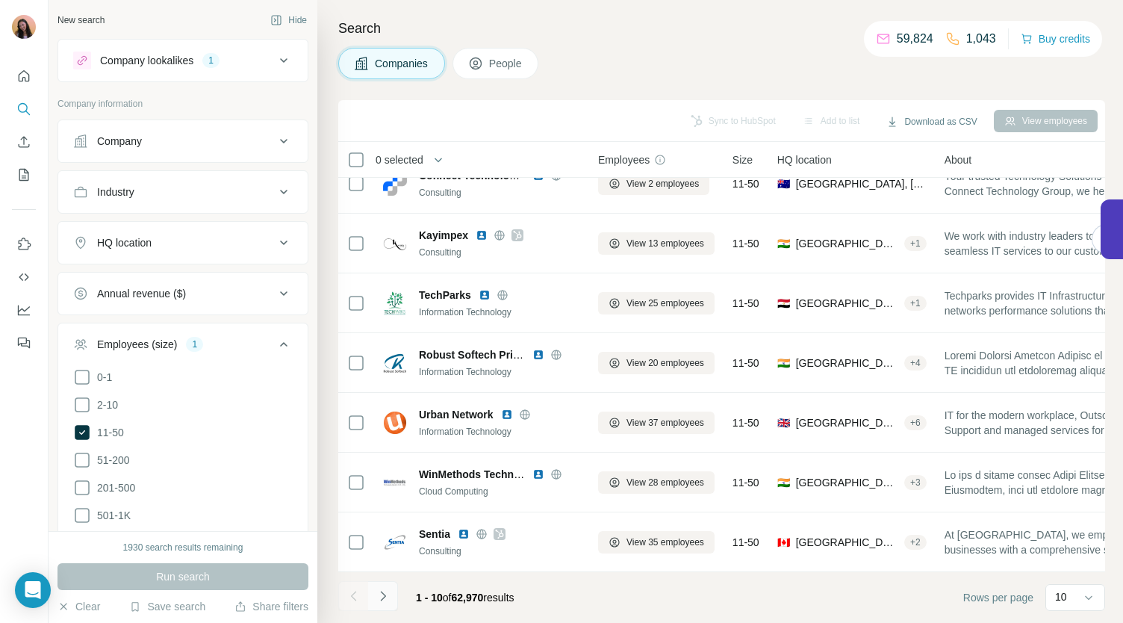
click at [385, 592] on icon "Navigate to next page" at bounding box center [383, 596] width 15 height 15
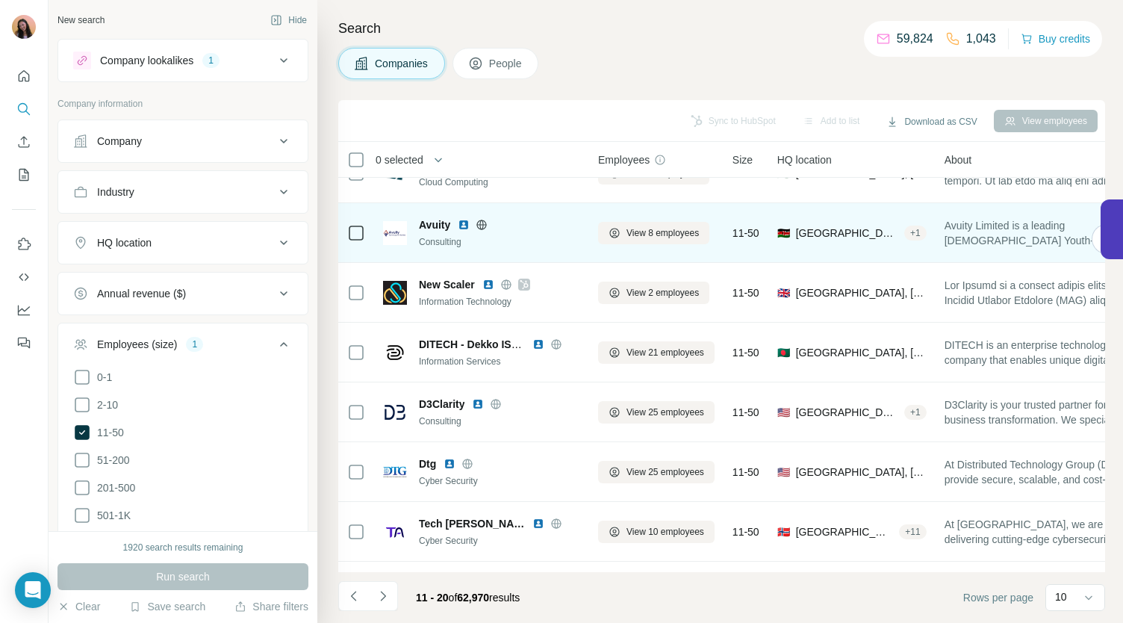
scroll to position [155, 0]
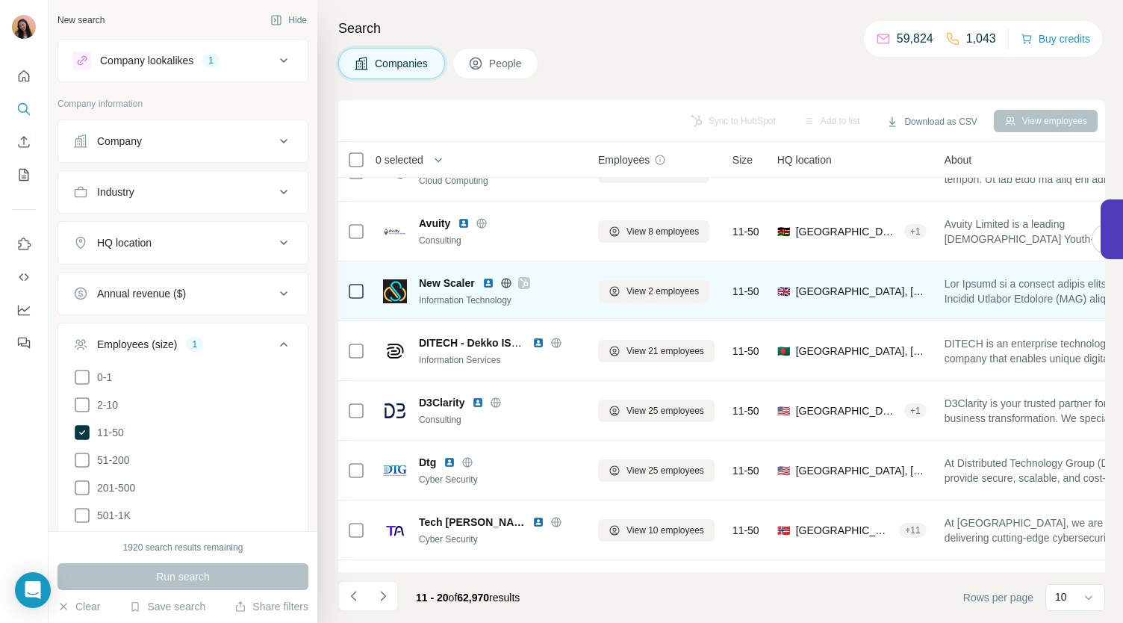
click at [524, 282] on icon at bounding box center [524, 283] width 8 height 9
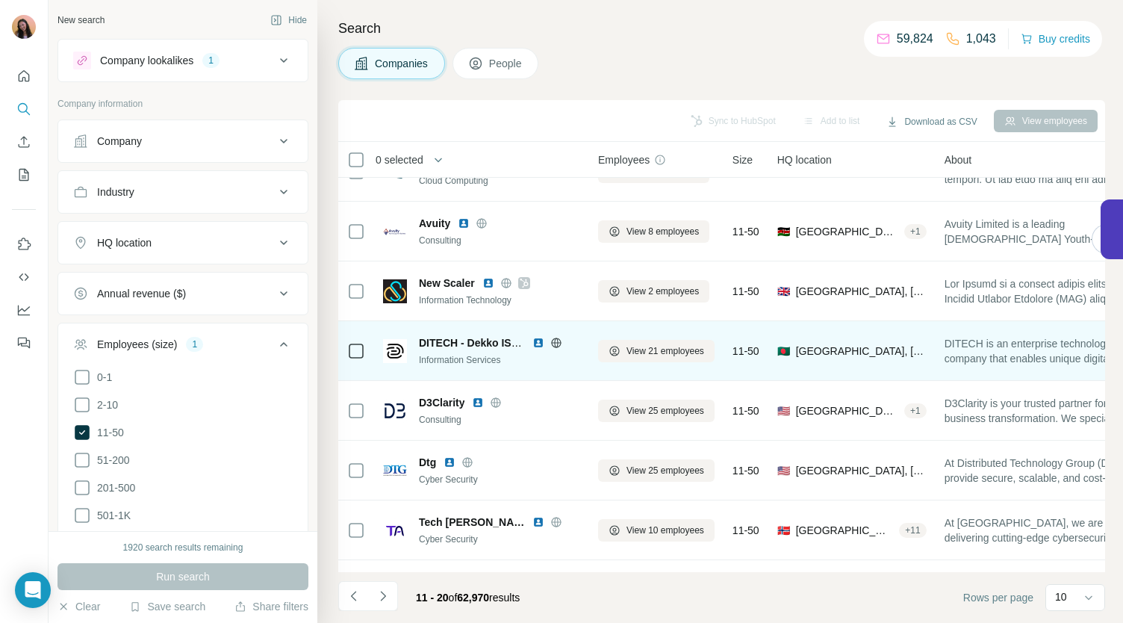
click at [559, 346] on icon at bounding box center [556, 343] width 10 height 10
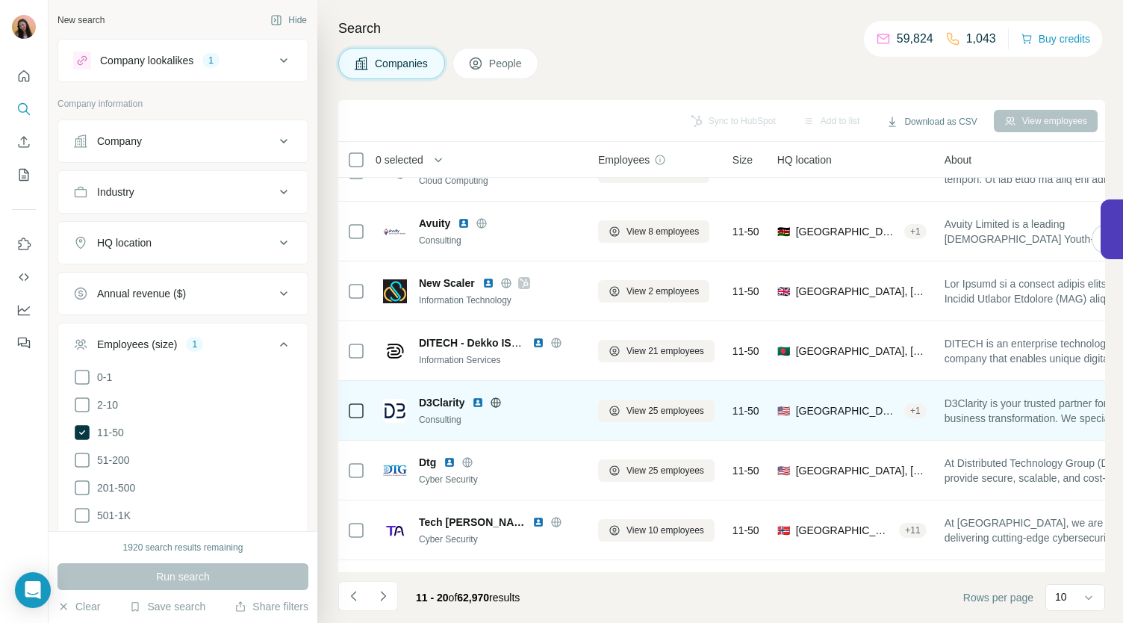
click at [500, 400] on icon at bounding box center [496, 403] width 12 height 12
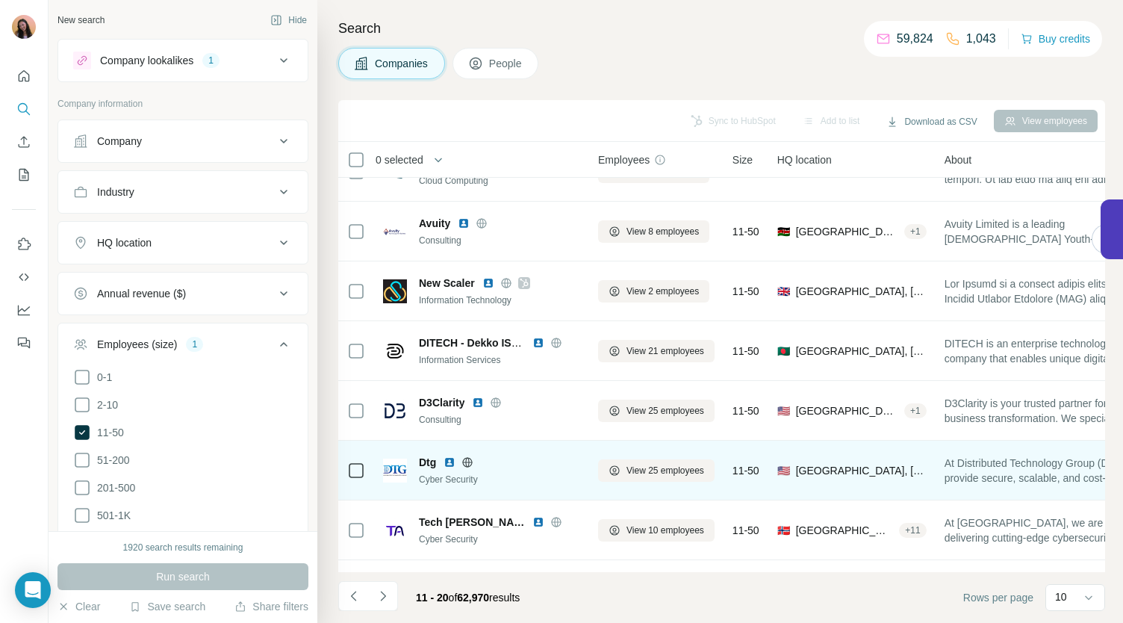
click at [466, 458] on icon at bounding box center [468, 462] width 12 height 12
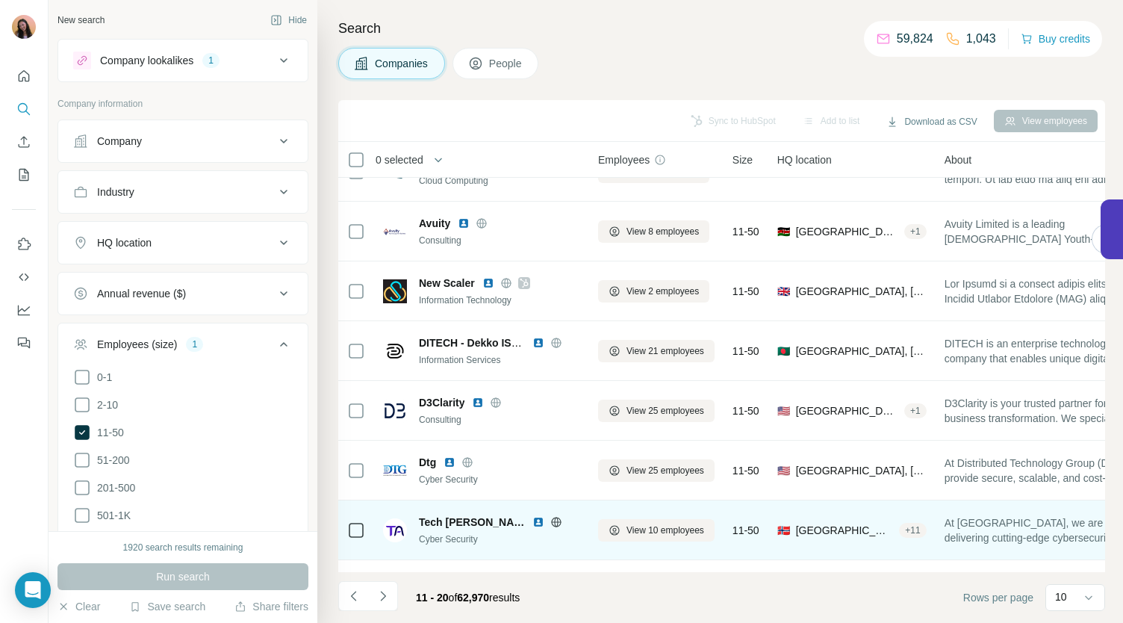
click at [532, 521] on div at bounding box center [556, 522] width 48 height 12
click at [551, 517] on icon at bounding box center [556, 522] width 10 height 10
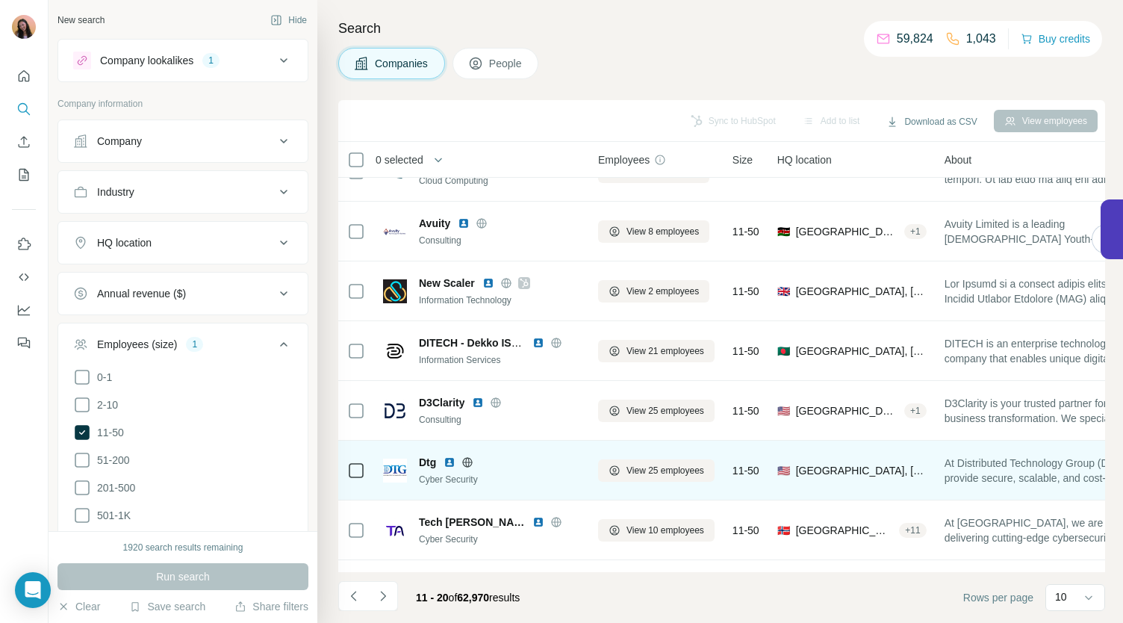
scroll to position [210, 0]
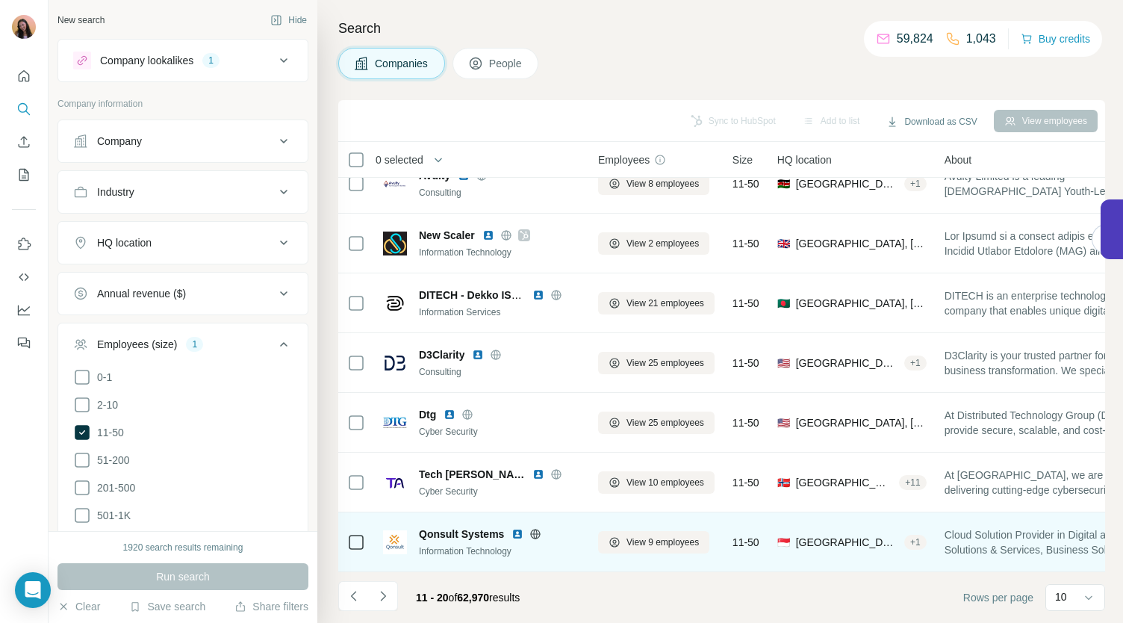
click at [533, 528] on icon at bounding box center [536, 534] width 12 height 12
